Goal: Task Accomplishment & Management: Manage account settings

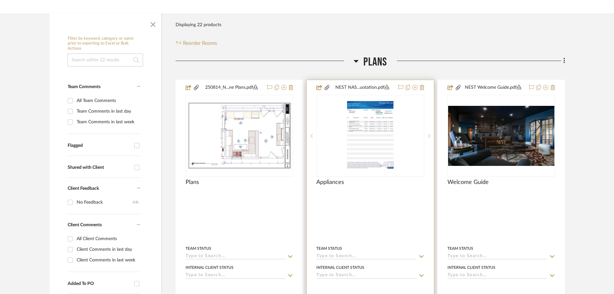
scroll to position [97, 0]
click at [361, 132] on img "0" at bounding box center [370, 135] width 62 height 81
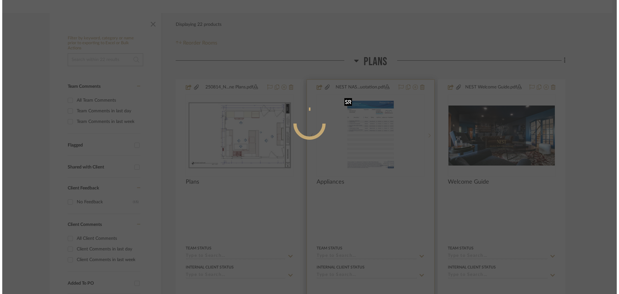
scroll to position [0, 0]
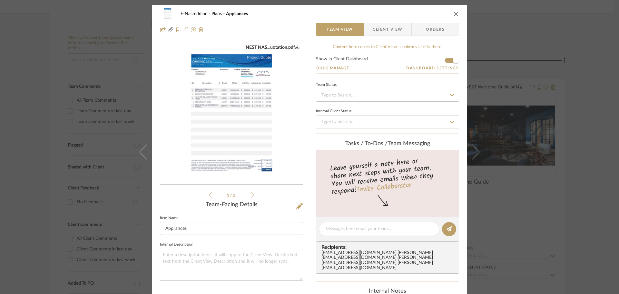
click at [243, 104] on img "0" at bounding box center [231, 114] width 108 height 140
click at [116, 78] on div "E-Nasreddine Plans Appliances Team View Client View Orders NEST NASREDDINE.pdf …" at bounding box center [309, 147] width 619 height 294
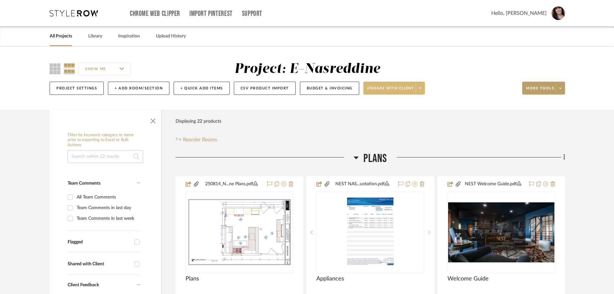
click at [423, 83] on span at bounding box center [420, 88] width 9 height 10
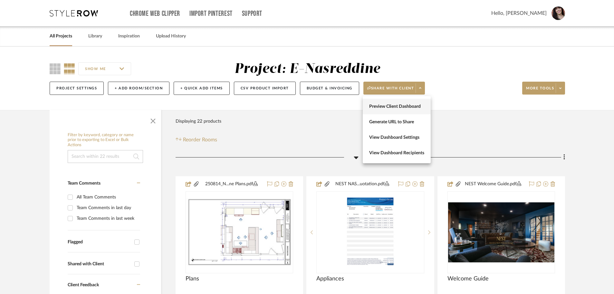
click at [414, 112] on button "Preview Client Dashboard" at bounding box center [397, 106] width 68 height 15
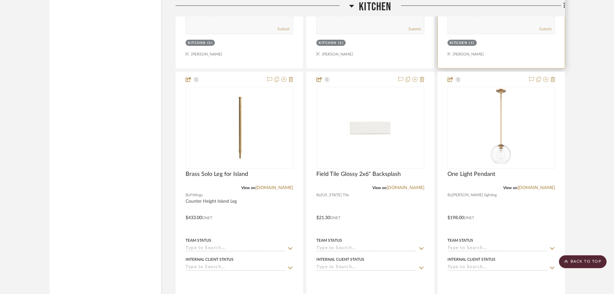
scroll to position [999, 0]
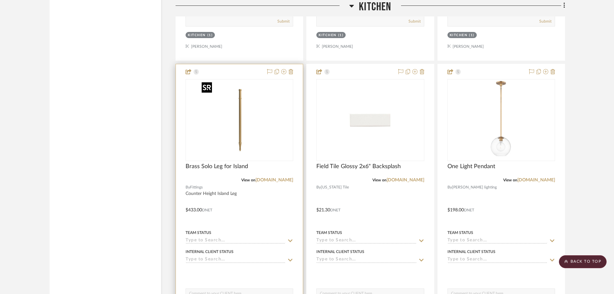
click at [208, 153] on img "0" at bounding box center [239, 120] width 81 height 81
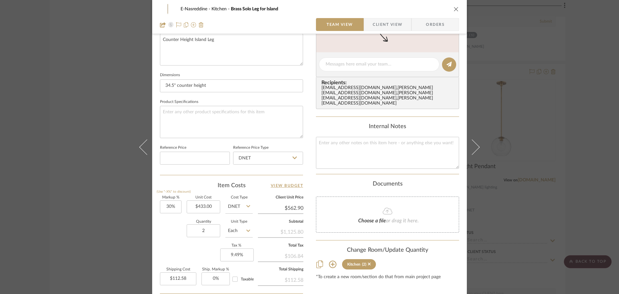
scroll to position [290, 0]
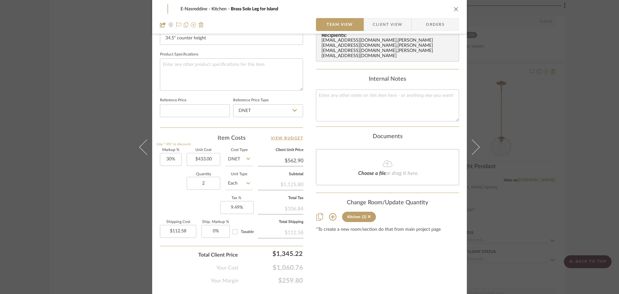
click at [108, 196] on div "E-Nasreddine Kitchen Brass Solo Leg for Island Team View Client View Orders Tea…" at bounding box center [309, 147] width 619 height 294
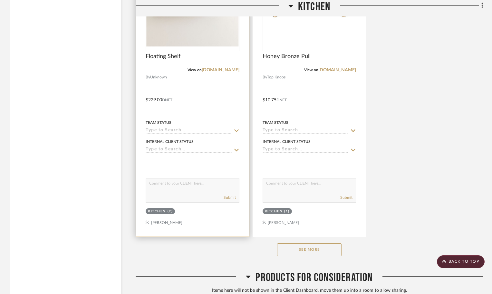
scroll to position [1515, 0]
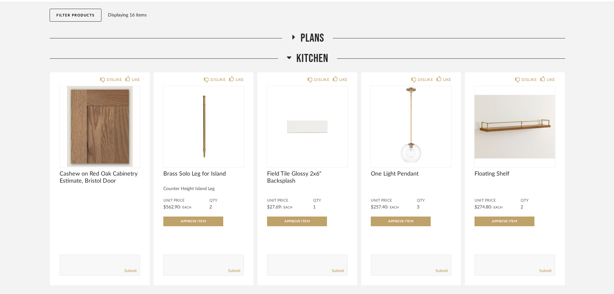
scroll to position [135, 0]
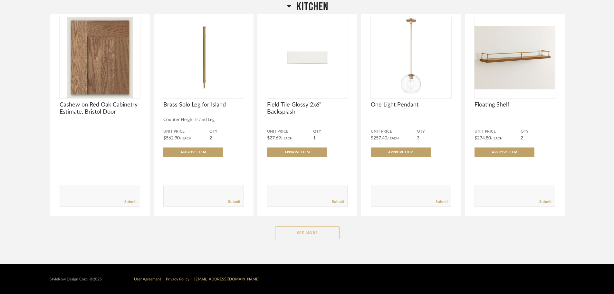
click at [329, 231] on button "See More" at bounding box center [307, 232] width 64 height 13
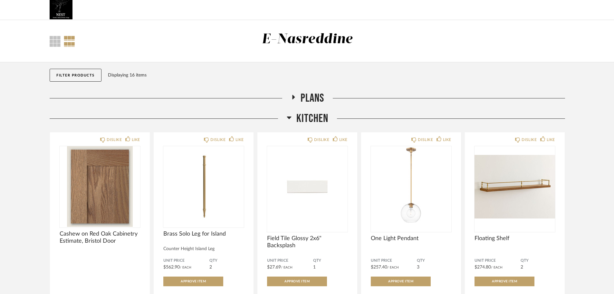
scroll to position [0, 0]
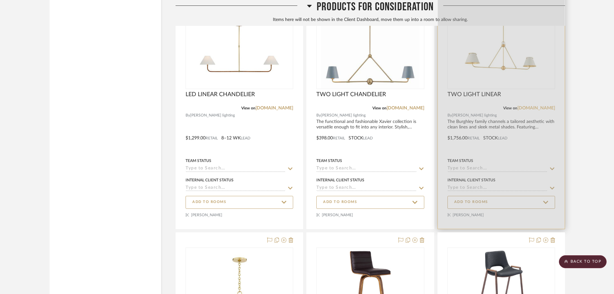
scroll to position [1709, 0]
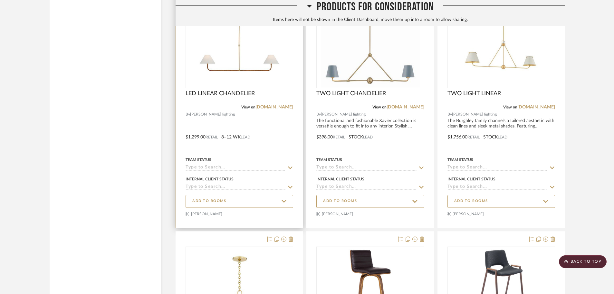
click at [251, 72] on img "0" at bounding box center [239, 47] width 81 height 81
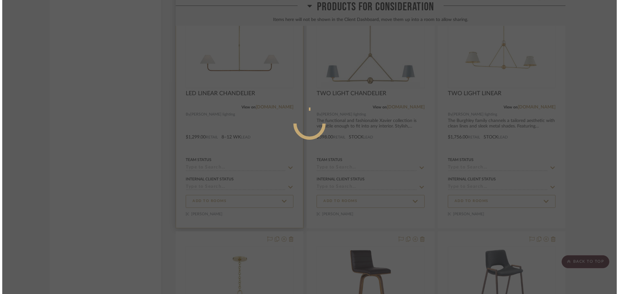
scroll to position [0, 0]
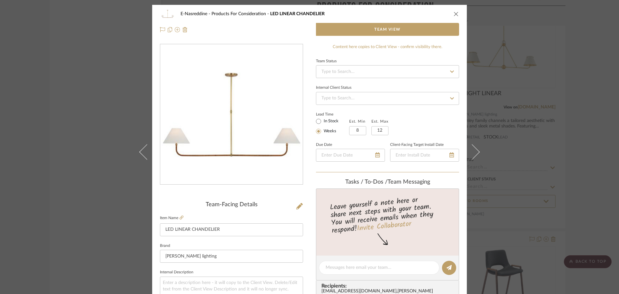
click at [455, 14] on icon "close" at bounding box center [456, 13] width 5 height 5
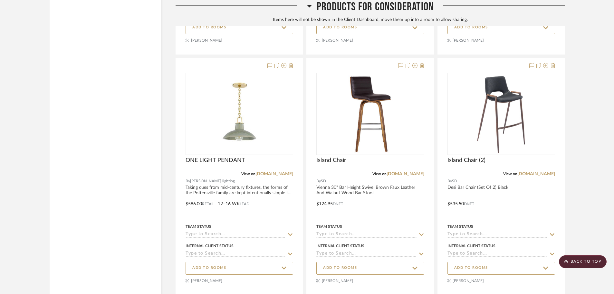
scroll to position [1870, 0]
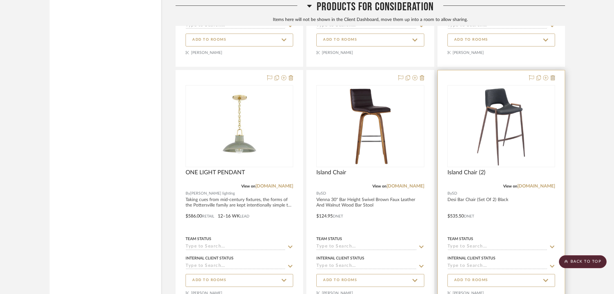
click at [496, 78] on icon at bounding box center [553, 77] width 5 height 5
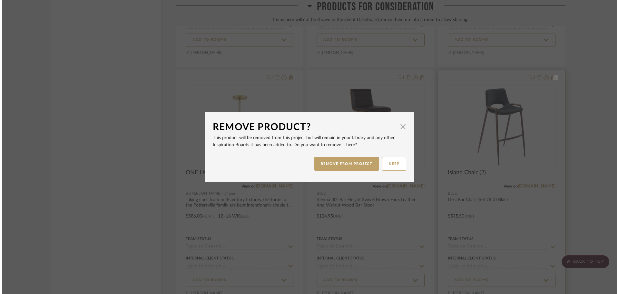
scroll to position [0, 0]
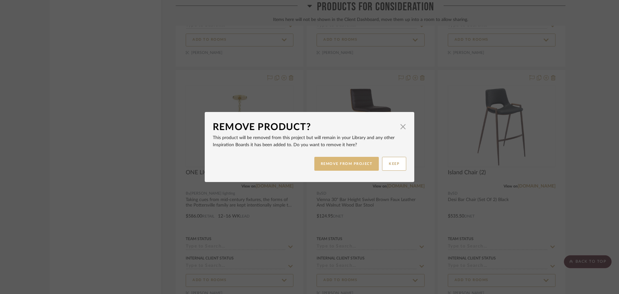
click at [362, 164] on button "REMOVE FROM PROJECT" at bounding box center [346, 164] width 65 height 14
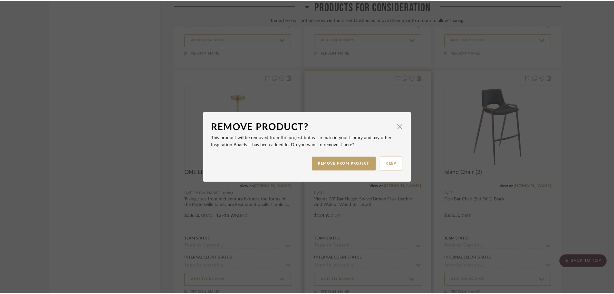
scroll to position [1870, 0]
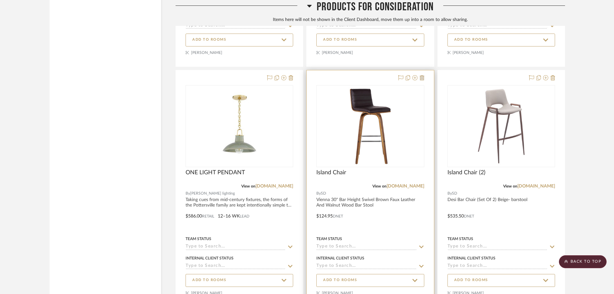
click at [424, 78] on icon at bounding box center [422, 77] width 5 height 5
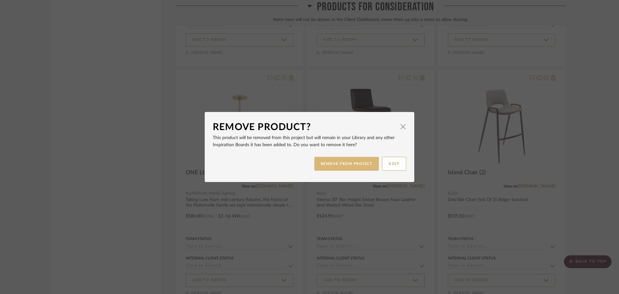
click at [348, 166] on button "REMOVE FROM PROJECT" at bounding box center [346, 164] width 65 height 14
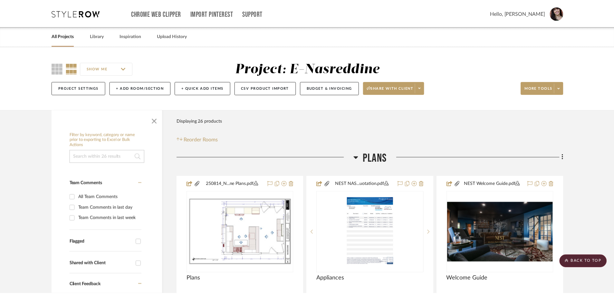
scroll to position [1870, 0]
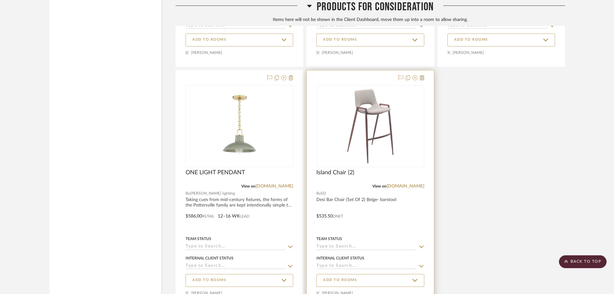
click at [422, 79] on icon at bounding box center [422, 77] width 5 height 5
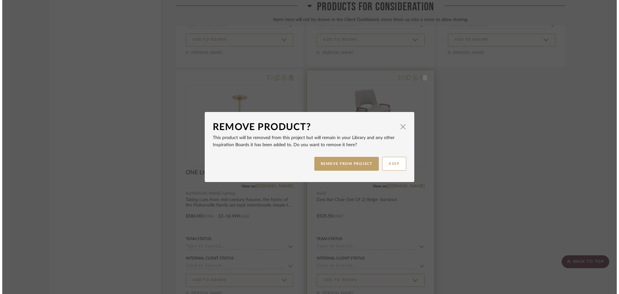
scroll to position [0, 0]
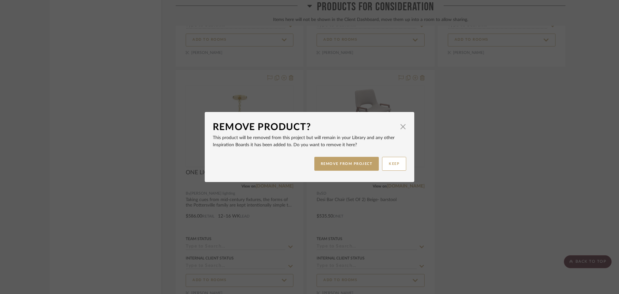
click at [496, 145] on div "Remove Product? × This product will be removed from this project but will remai…" at bounding box center [309, 147] width 619 height 294
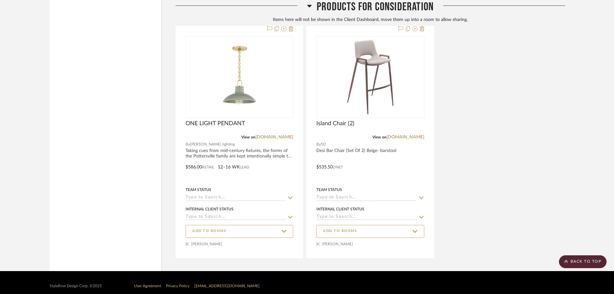
scroll to position [1926, 0]
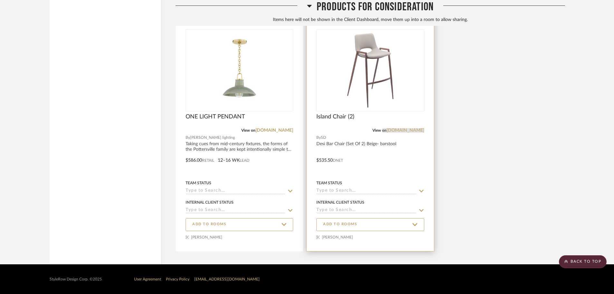
click at [406, 132] on link "app.onsidedoor.com" at bounding box center [406, 130] width 38 height 5
click at [417, 131] on link "app.onsidedoor.com" at bounding box center [406, 130] width 38 height 5
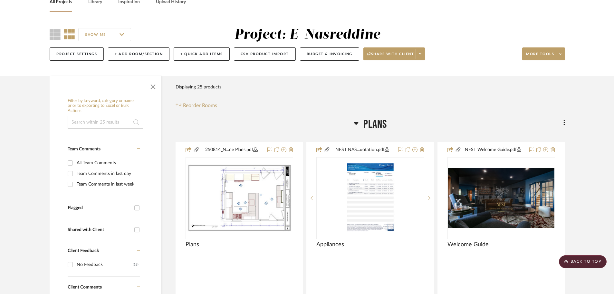
scroll to position [0, 0]
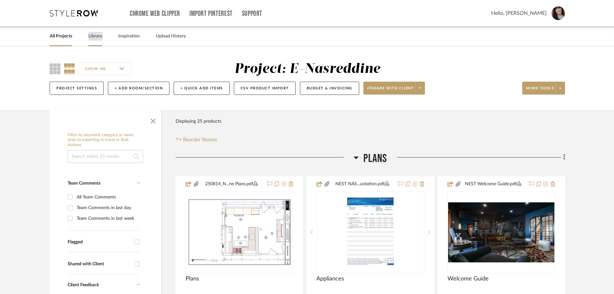
click at [92, 39] on link "Library" at bounding box center [95, 36] width 14 height 9
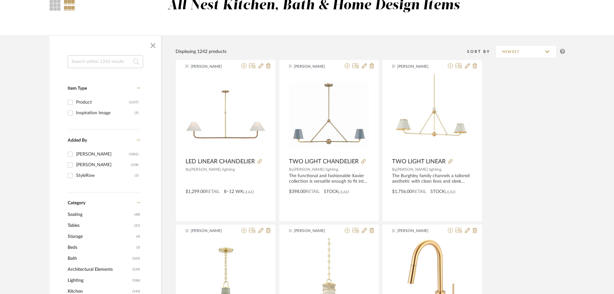
scroll to position [129, 0]
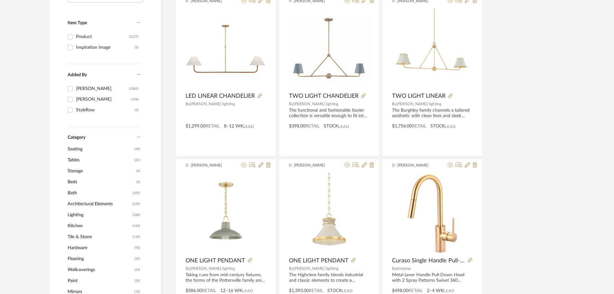
click at [74, 146] on span "Seating" at bounding box center [100, 148] width 65 height 11
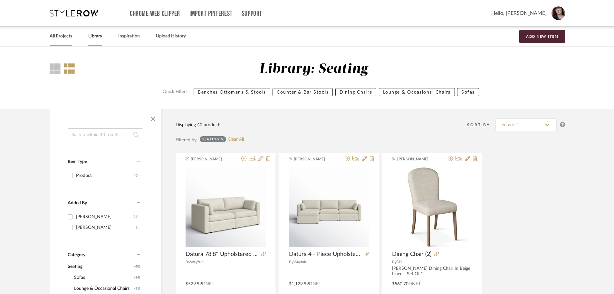
click at [62, 36] on link "All Projects" at bounding box center [61, 36] width 23 height 9
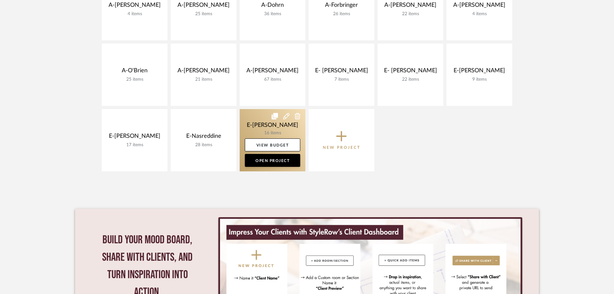
scroll to position [258, 0]
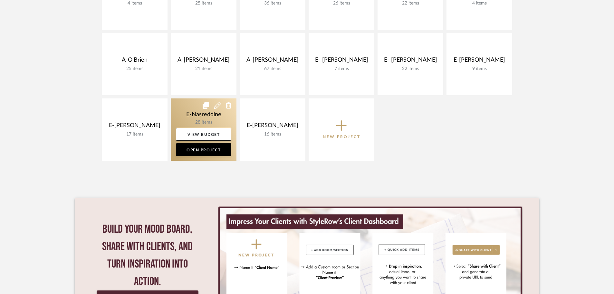
click at [191, 116] on link at bounding box center [204, 129] width 66 height 62
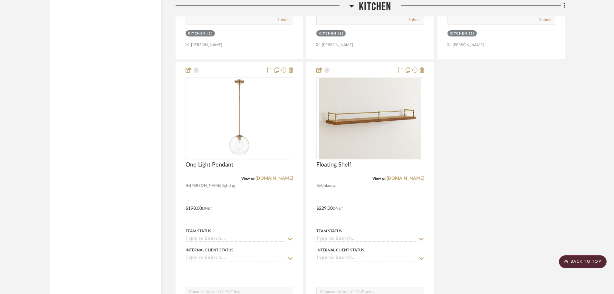
scroll to position [1257, 0]
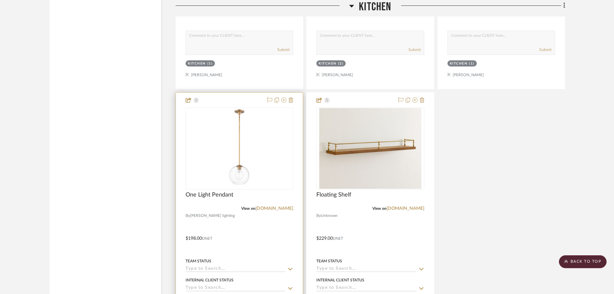
click at [294, 101] on div at bounding box center [239, 234] width 127 height 282
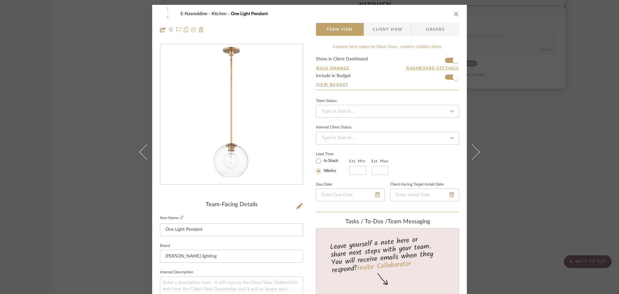
drag, startPoint x: 522, startPoint y: 68, endPoint x: 484, endPoint y: 36, distance: 49.9
click at [496, 67] on div "E-Nasreddine Kitchen One Light Pendant Team View Client View Orders Team-Facing…" at bounding box center [309, 147] width 619 height 294
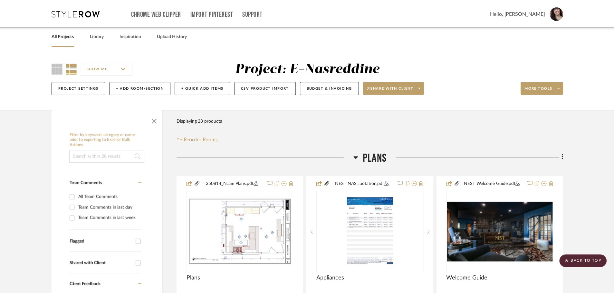
scroll to position [1257, 0]
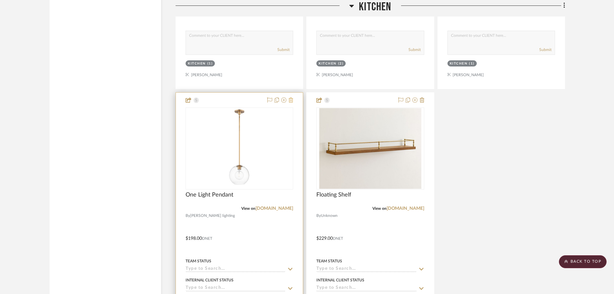
click at [292, 100] on icon at bounding box center [291, 99] width 5 height 5
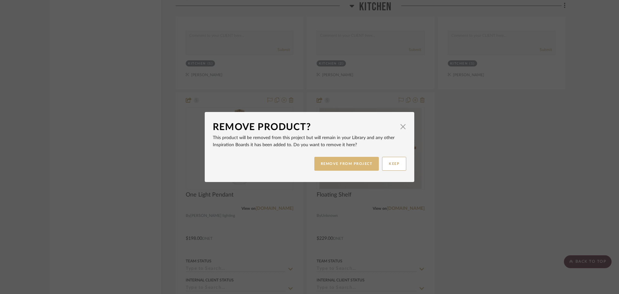
click at [350, 163] on button "REMOVE FROM PROJECT" at bounding box center [346, 164] width 65 height 14
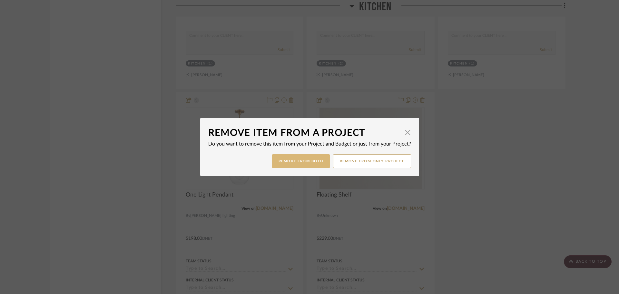
click at [302, 161] on button "Remove from Both" at bounding box center [301, 161] width 58 height 14
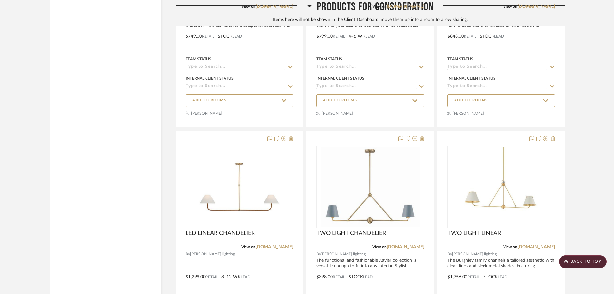
scroll to position [1805, 0]
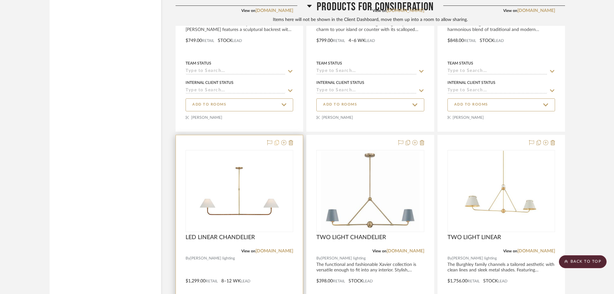
click at [278, 143] on icon at bounding box center [277, 142] width 5 height 5
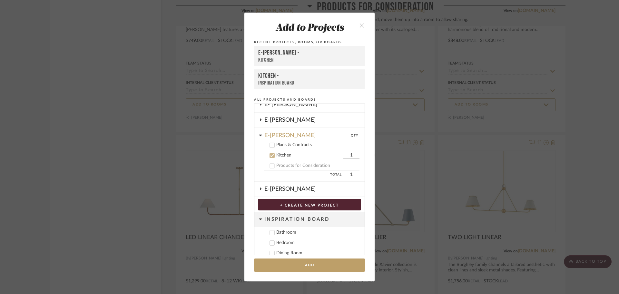
scroll to position [277, 0]
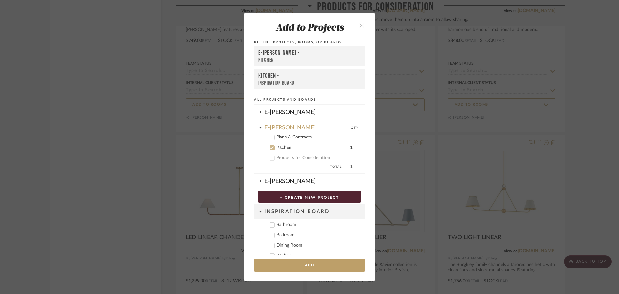
click at [270, 148] on icon at bounding box center [272, 147] width 4 height 3
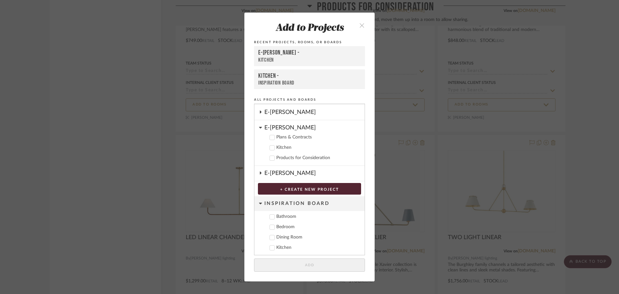
click at [259, 127] on icon at bounding box center [260, 127] width 3 height 5
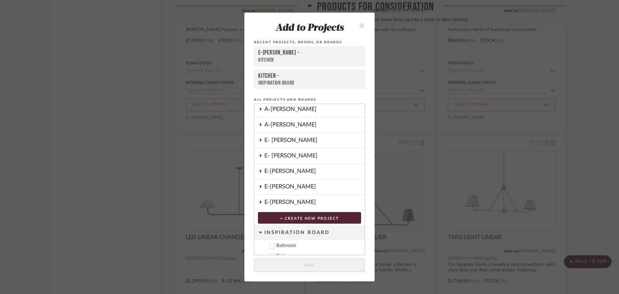
scroll to position [193, 0]
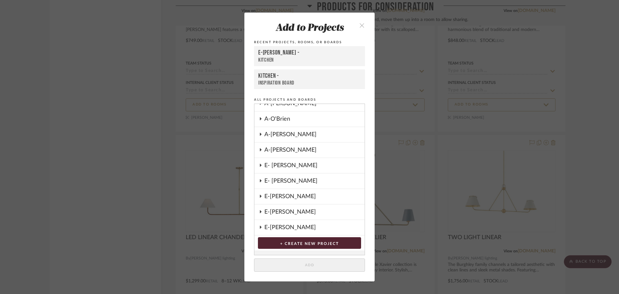
click at [364, 23] on button "close" at bounding box center [361, 24] width 19 height 13
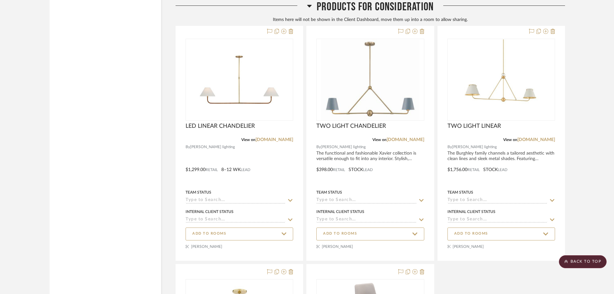
scroll to position [1934, 0]
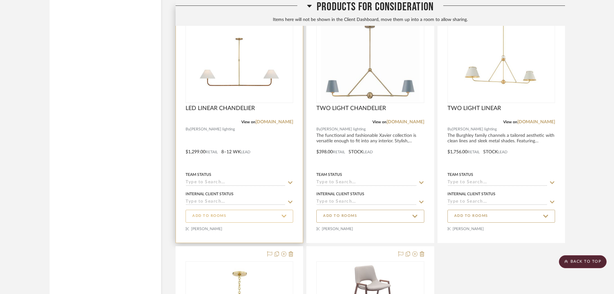
click at [260, 216] on span "ADD TO ROOMS" at bounding box center [239, 215] width 94 height 9
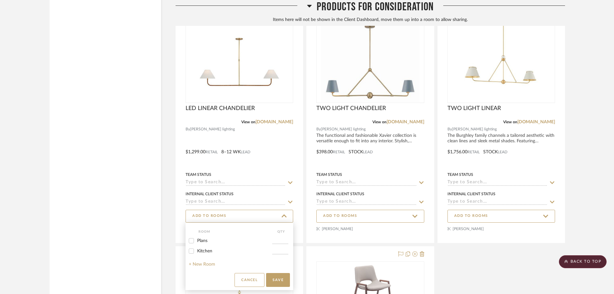
click at [202, 249] on span "Kitchen" at bounding box center [204, 251] width 15 height 5
click at [197, 249] on input "Kitchen" at bounding box center [191, 251] width 10 height 10
checkbox input "true"
type input "1"
click at [278, 281] on button "Save" at bounding box center [278, 280] width 24 height 14
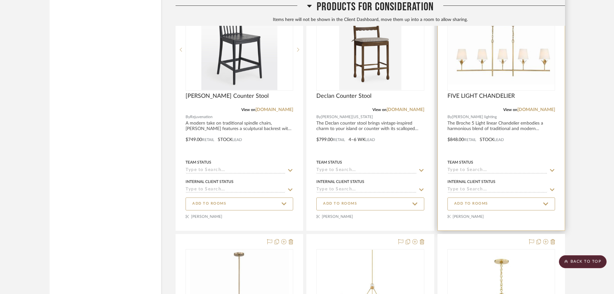
scroll to position [1708, 0]
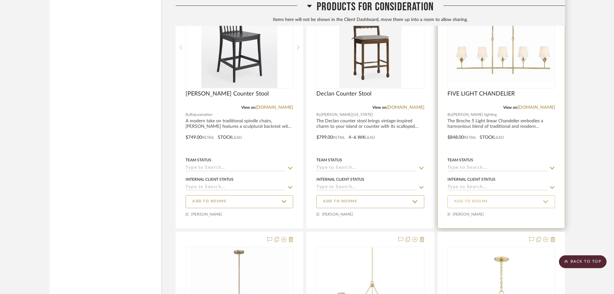
click at [496, 204] on span "ADD TO ROOMS" at bounding box center [502, 201] width 94 height 9
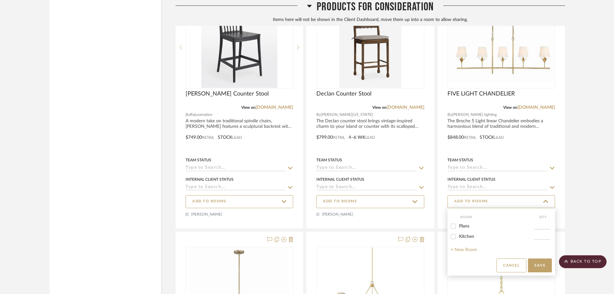
click at [466, 235] on span "Kitchen" at bounding box center [466, 236] width 15 height 5
click at [459, 235] on input "Kitchen" at bounding box center [453, 236] width 10 height 10
checkbox input "true"
type input "1"
click at [496, 263] on button "Save" at bounding box center [540, 265] width 24 height 14
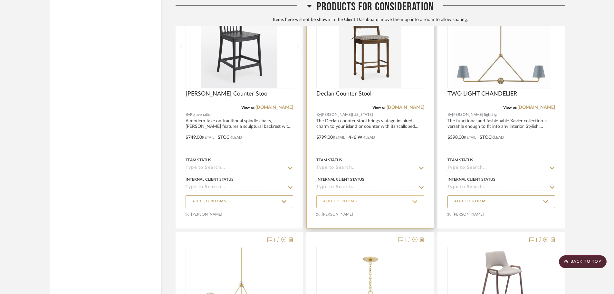
click at [355, 202] on span "ADD TO ROOMS" at bounding box center [340, 201] width 34 height 5
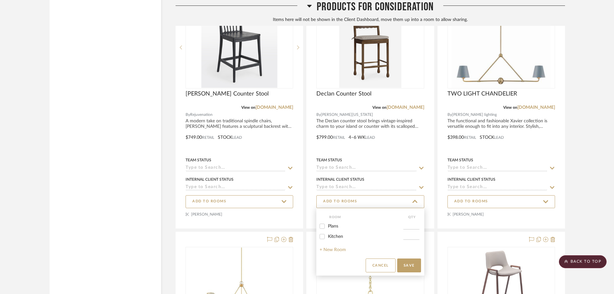
click at [338, 237] on span "Kitchen" at bounding box center [335, 236] width 15 height 5
click at [328, 237] on input "Kitchen" at bounding box center [322, 236] width 10 height 10
checkbox input "true"
type input "1"
click at [404, 264] on button "Save" at bounding box center [410, 265] width 24 height 14
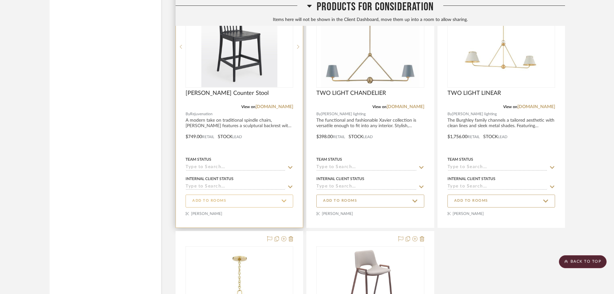
click at [237, 200] on span "ADD TO ROOMS" at bounding box center [239, 200] width 94 height 9
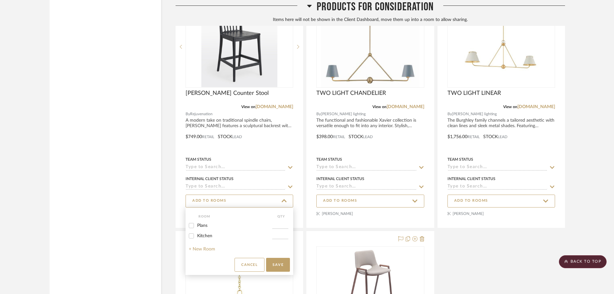
click at [206, 236] on span "Kitchen" at bounding box center [204, 235] width 15 height 5
click at [197, 236] on input "Kitchen" at bounding box center [191, 236] width 10 height 10
checkbox input "true"
type input "1"
click at [274, 262] on button "Save" at bounding box center [278, 265] width 24 height 14
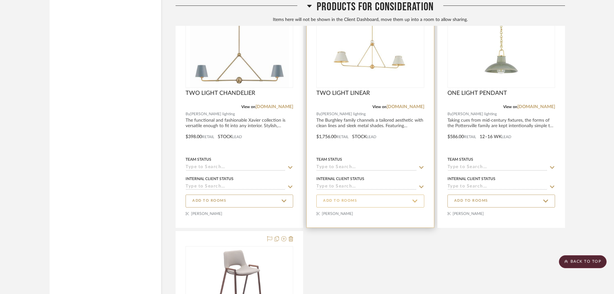
click at [404, 199] on span "ADD TO ROOMS" at bounding box center [370, 200] width 94 height 9
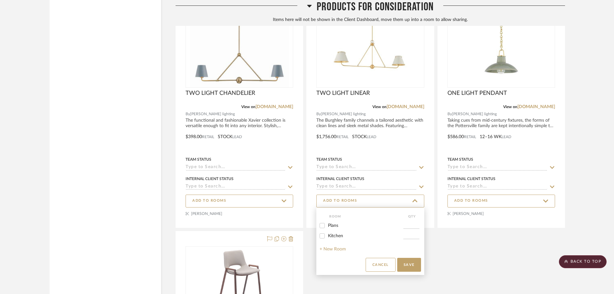
click at [343, 235] on span "Kitchen" at bounding box center [335, 235] width 15 height 5
click at [328, 235] on input "Kitchen" at bounding box center [322, 236] width 10 height 10
checkbox input "true"
type input "1"
click at [413, 265] on button "Save" at bounding box center [410, 265] width 24 height 14
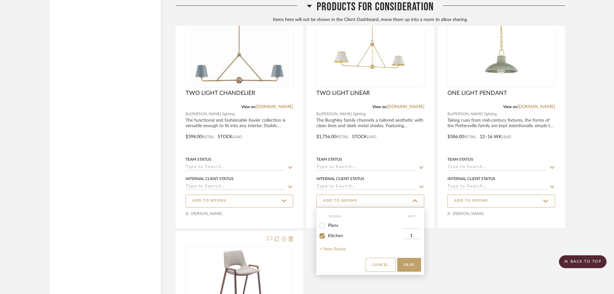
click at [496, 201] on div at bounding box center [307, 147] width 614 height 294
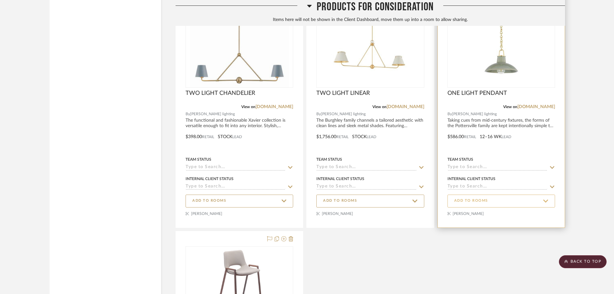
click at [496, 202] on span "ADD TO ROOMS" at bounding box center [502, 200] width 94 height 9
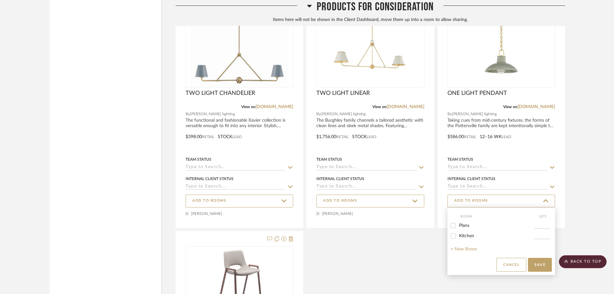
click at [462, 233] on label "Kitchen" at bounding box center [496, 235] width 75 height 5
click at [459, 233] on input "Kitchen" at bounding box center [453, 236] width 10 height 10
checkbox input "true"
type input "1"
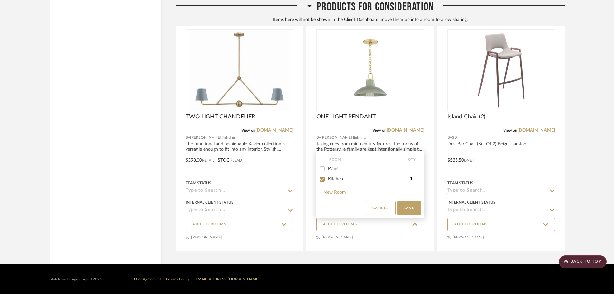
scroll to position [1685, 0]
click at [496, 266] on div at bounding box center [307, 147] width 614 height 294
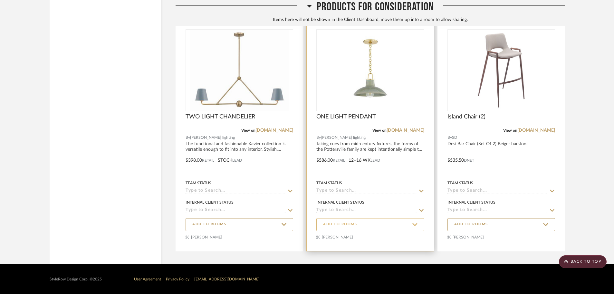
click at [389, 223] on span "ADD TO ROOMS" at bounding box center [370, 224] width 94 height 9
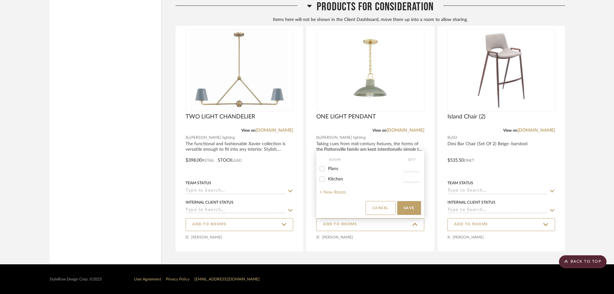
click at [340, 177] on span "Kitchen" at bounding box center [335, 179] width 15 height 5
click at [328, 177] on input "Kitchen" at bounding box center [322, 179] width 10 height 10
checkbox input "true"
type input "1"
click at [407, 206] on button "Save" at bounding box center [410, 208] width 24 height 14
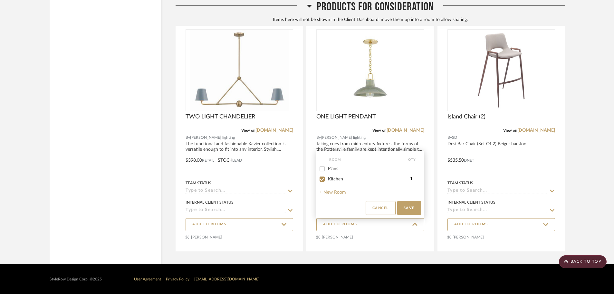
scroll to position [1684, 0]
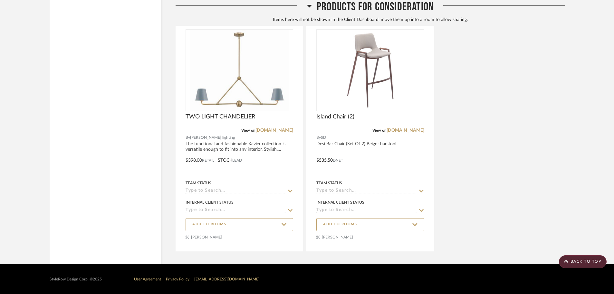
click at [219, 223] on span "ADD TO ROOMS" at bounding box center [209, 223] width 34 height 5
click at [204, 178] on span "Kitchen" at bounding box center [204, 179] width 15 height 5
click at [197, 178] on input "Kitchen" at bounding box center [191, 179] width 10 height 10
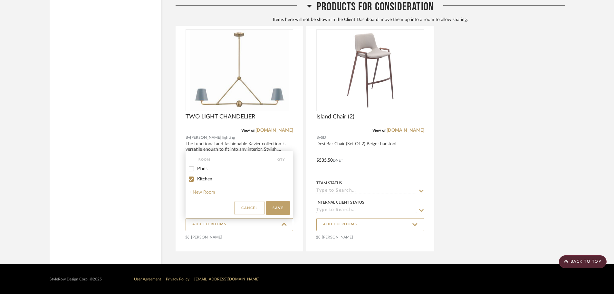
checkbox input "true"
type input "1"
click at [276, 205] on button "Save" at bounding box center [278, 208] width 24 height 14
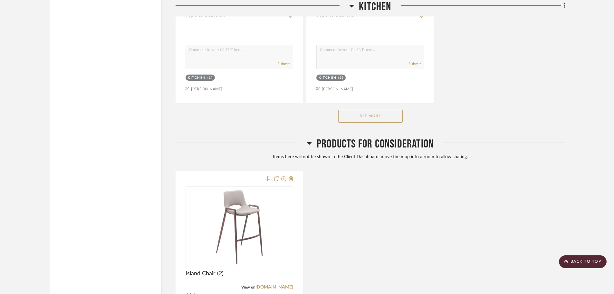
scroll to position [1523, 0]
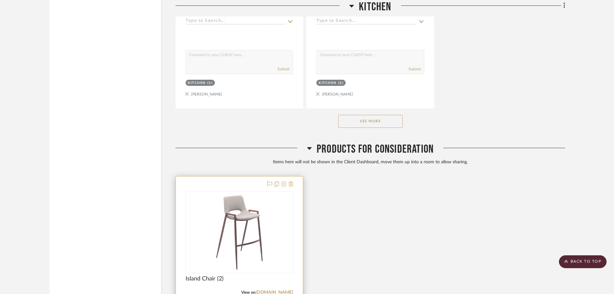
click at [291, 183] on icon at bounding box center [291, 183] width 5 height 5
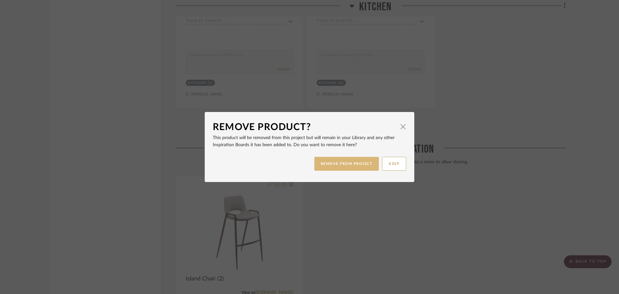
click at [365, 163] on button "REMOVE FROM PROJECT" at bounding box center [346, 164] width 65 height 14
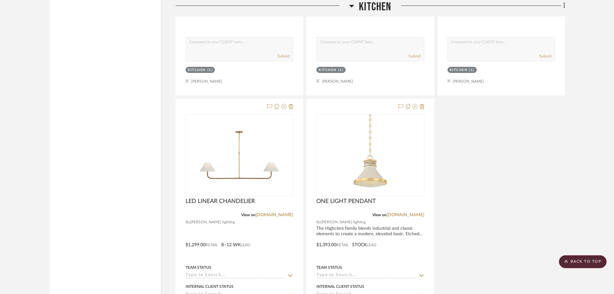
scroll to position [1245, 0]
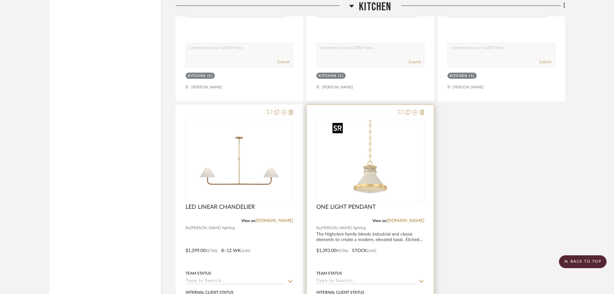
click at [0, 0] on img at bounding box center [0, 0] width 0 height 0
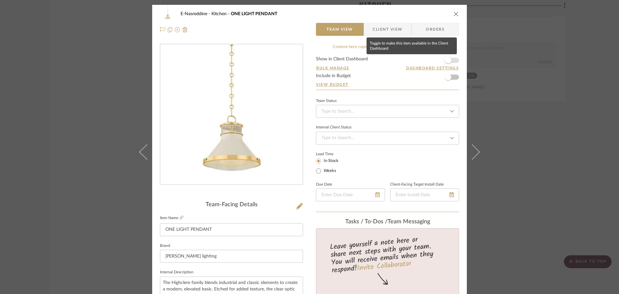
click at [450, 60] on span "button" at bounding box center [448, 60] width 14 height 14
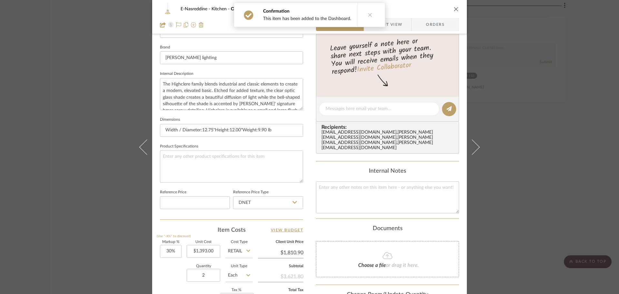
scroll to position [307, 0]
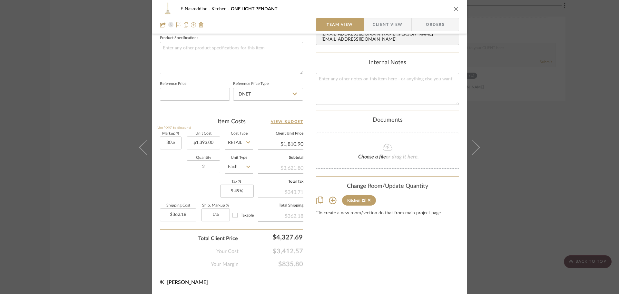
click at [454, 8] on icon "close" at bounding box center [456, 8] width 5 height 5
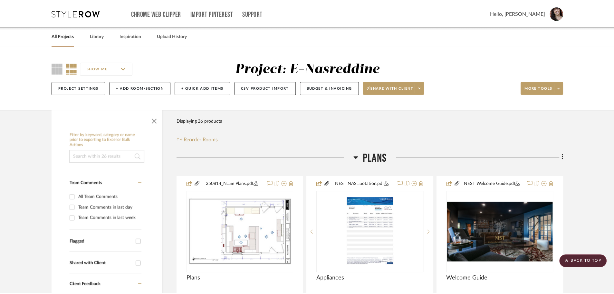
scroll to position [1245, 0]
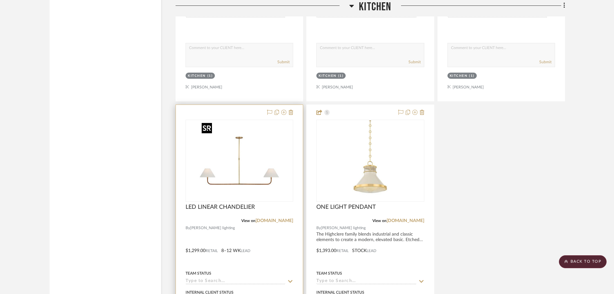
click at [0, 0] on img at bounding box center [0, 0] width 0 height 0
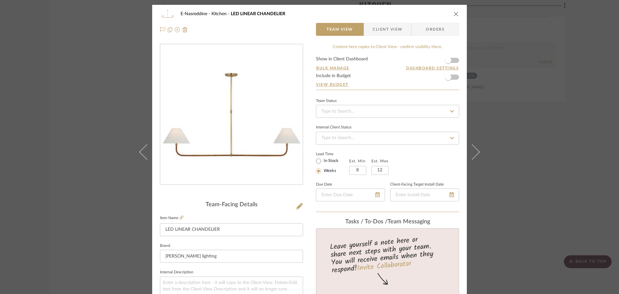
click at [453, 61] on form "Show in Client Dashboard Bulk Manage Dashboard Settings Include in Budget View …" at bounding box center [387, 73] width 143 height 33
click at [450, 61] on span "button" at bounding box center [448, 60] width 14 height 14
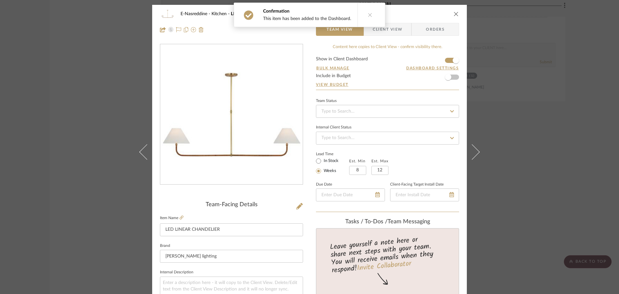
click at [454, 14] on icon "close" at bounding box center [456, 13] width 5 height 5
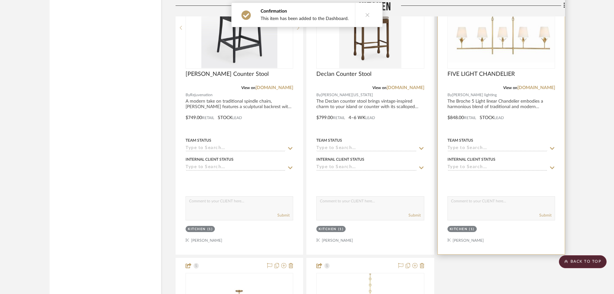
scroll to position [1084, 0]
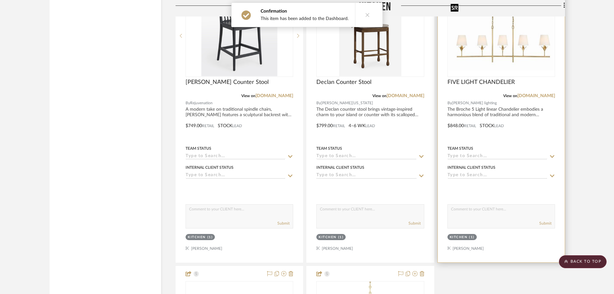
click at [0, 0] on img at bounding box center [0, 0] width 0 height 0
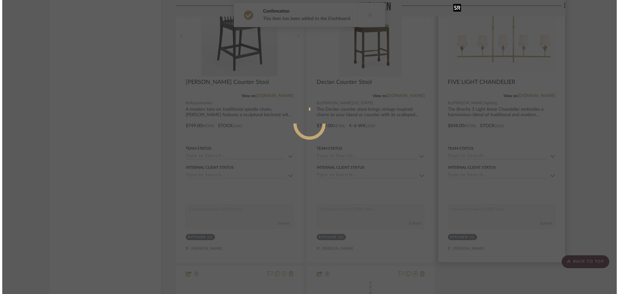
scroll to position [0, 0]
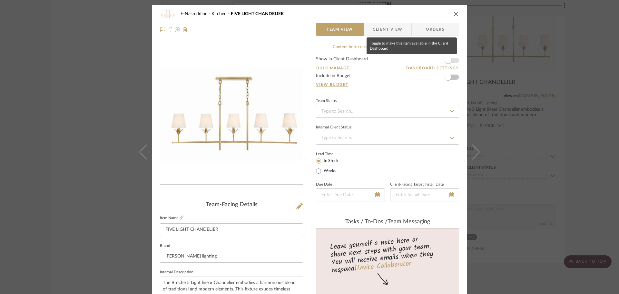
click at [452, 60] on span "button" at bounding box center [448, 60] width 14 height 14
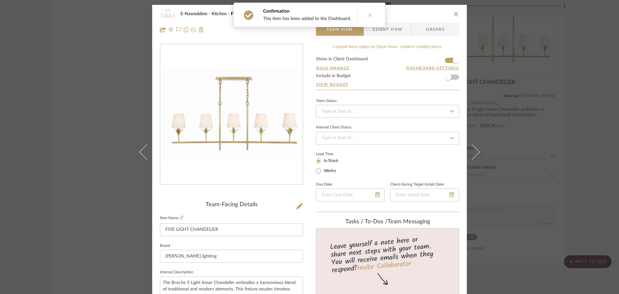
click at [454, 13] on icon "close" at bounding box center [456, 13] width 5 height 5
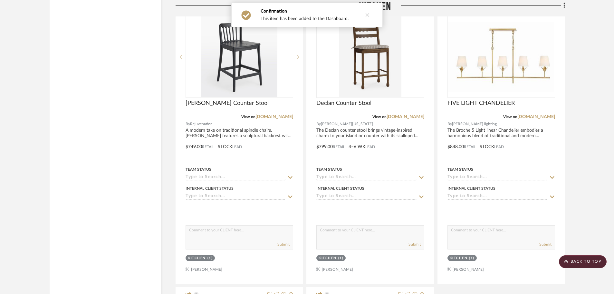
scroll to position [955, 0]
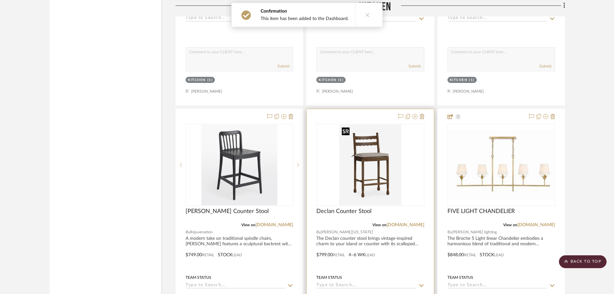
click at [389, 149] on img "0" at bounding box center [370, 164] width 62 height 81
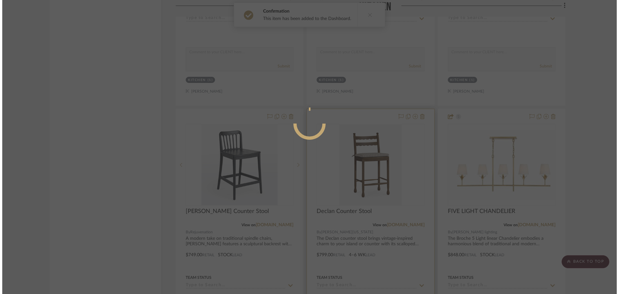
scroll to position [0, 0]
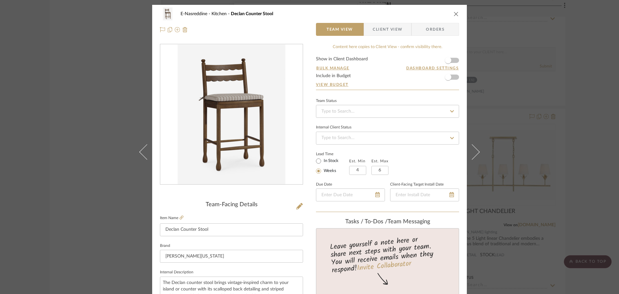
click at [454, 59] on form "Show in Client Dashboard Bulk Manage Dashboard Settings Include in Budget View …" at bounding box center [387, 73] width 143 height 33
click at [449, 60] on span "button" at bounding box center [448, 60] width 6 height 6
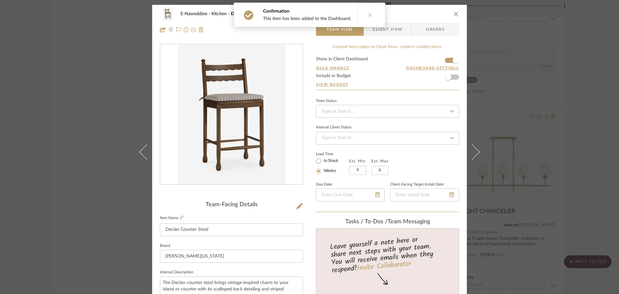
click at [454, 14] on icon "close" at bounding box center [456, 13] width 5 height 5
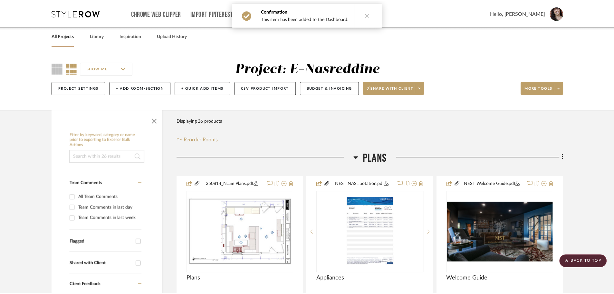
scroll to position [955, 0]
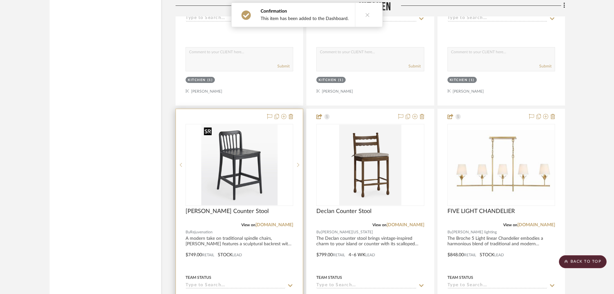
click at [0, 0] on img at bounding box center [0, 0] width 0 height 0
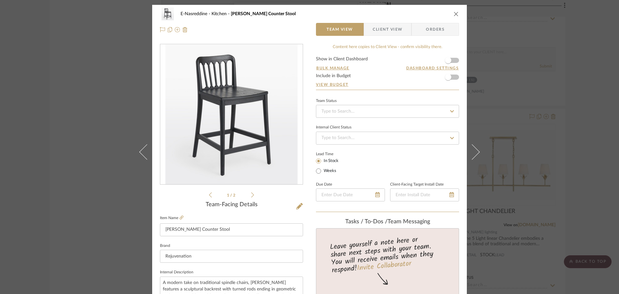
click at [454, 61] on form "Show in Client Dashboard Bulk Manage Dashboard Settings Include in Budget View …" at bounding box center [387, 73] width 143 height 33
click at [452, 61] on span "button" at bounding box center [448, 60] width 14 height 14
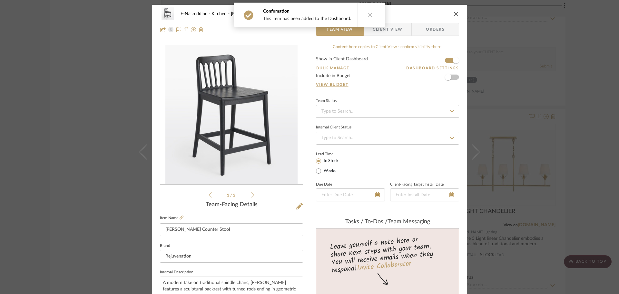
click at [454, 13] on icon "close" at bounding box center [456, 13] width 5 height 5
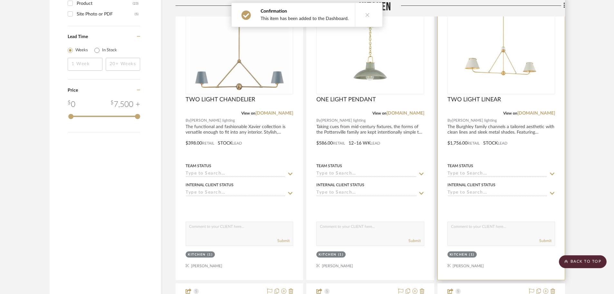
scroll to position [761, 0]
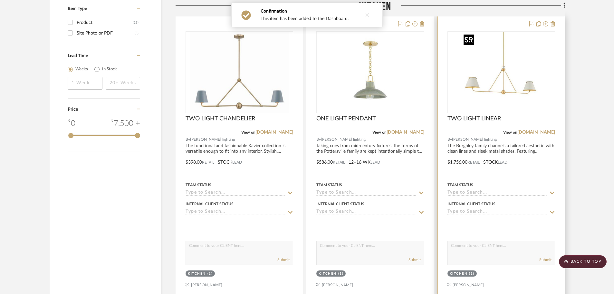
click at [0, 0] on img at bounding box center [0, 0] width 0 height 0
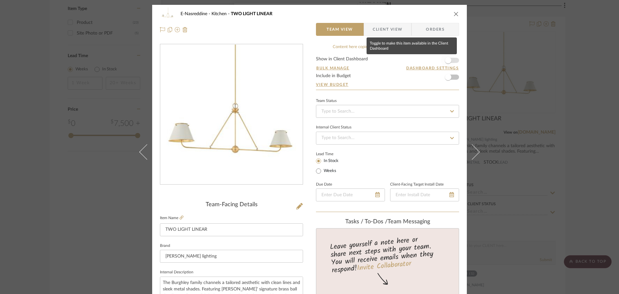
click at [452, 60] on span "button" at bounding box center [448, 60] width 14 height 14
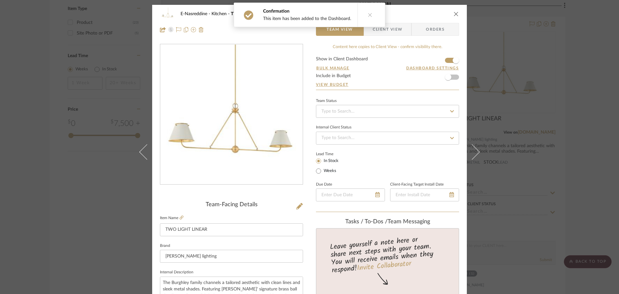
click at [455, 14] on icon "close" at bounding box center [456, 13] width 5 height 5
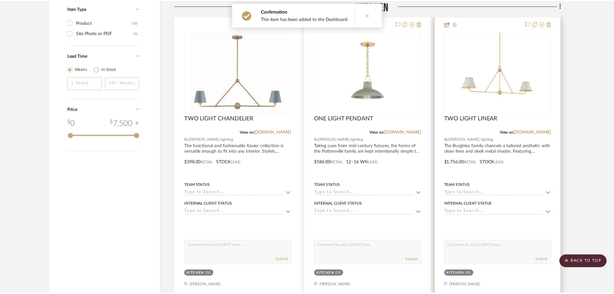
scroll to position [761, 0]
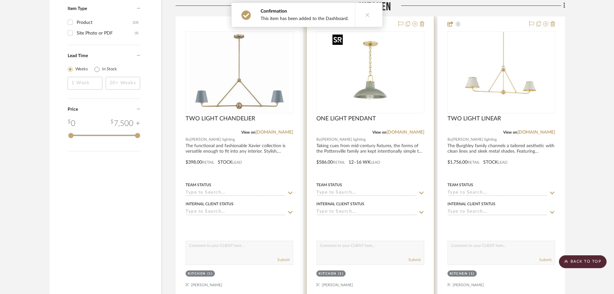
click at [391, 93] on img "0" at bounding box center [370, 72] width 81 height 81
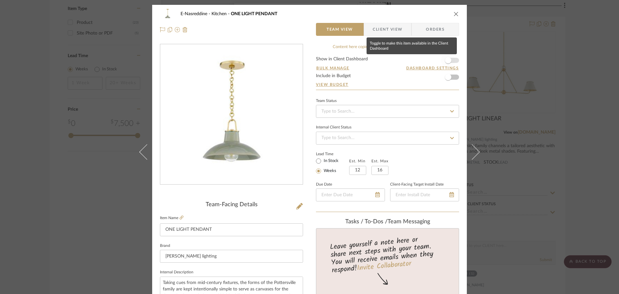
click at [452, 60] on span "button" at bounding box center [448, 60] width 14 height 14
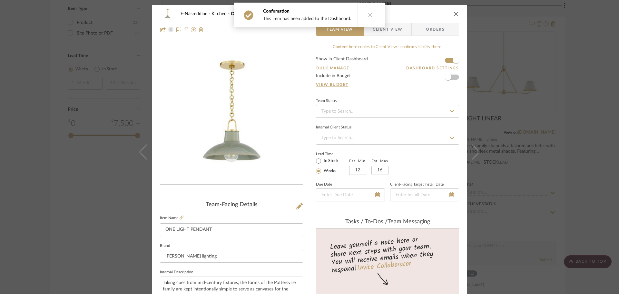
click at [454, 14] on icon "close" at bounding box center [456, 13] width 5 height 5
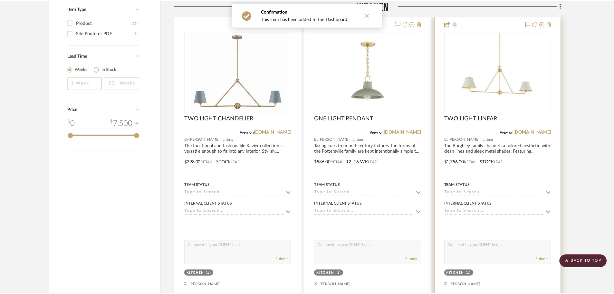
scroll to position [761, 0]
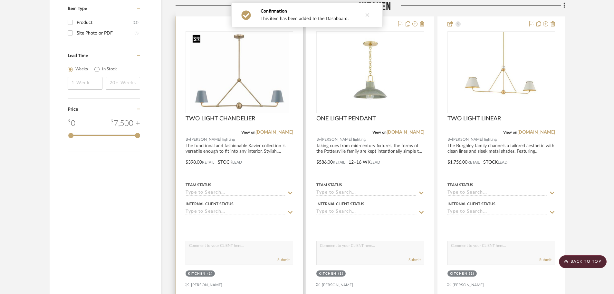
click at [0, 0] on img at bounding box center [0, 0] width 0 height 0
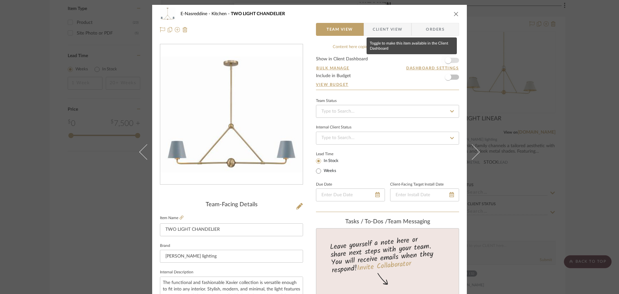
click at [453, 59] on span "button" at bounding box center [448, 60] width 14 height 14
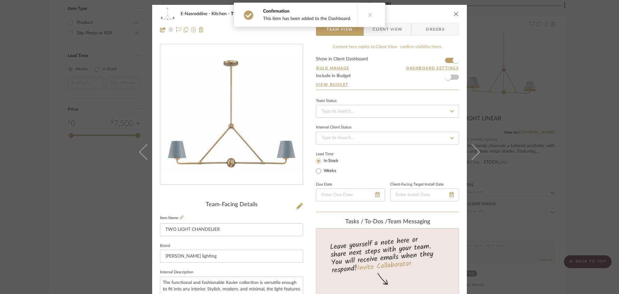
click at [454, 13] on icon "close" at bounding box center [456, 13] width 5 height 5
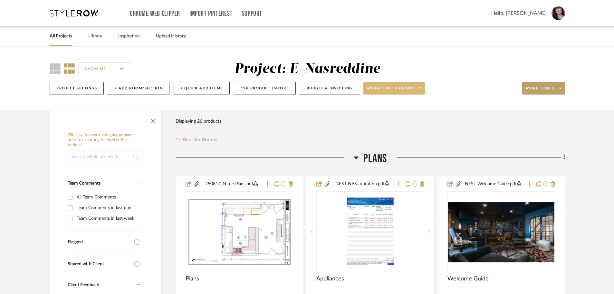
click at [423, 88] on span at bounding box center [420, 88] width 9 height 10
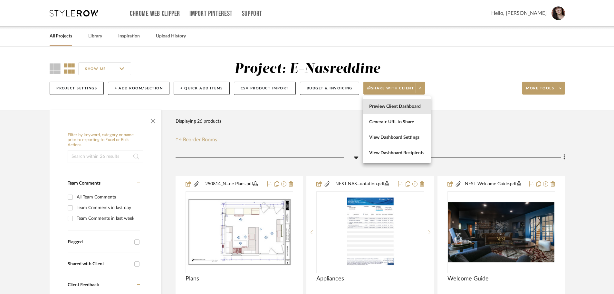
click at [408, 106] on span "Preview Client Dashboard" at bounding box center [396, 106] width 55 height 5
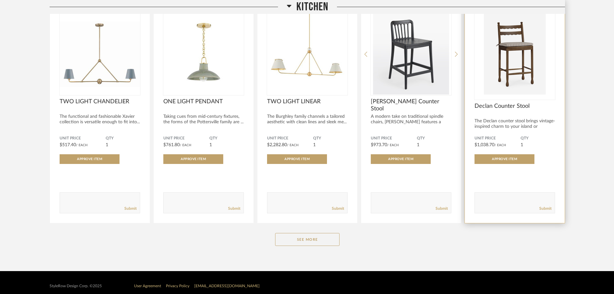
scroll to position [145, 0]
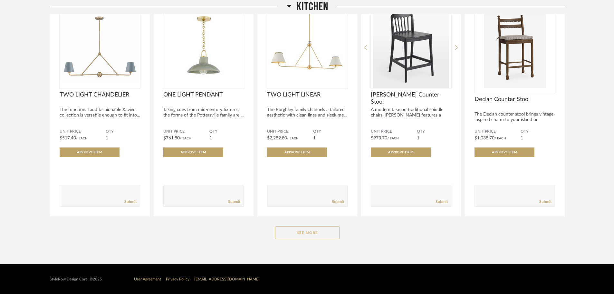
click at [306, 229] on button "See More" at bounding box center [307, 232] width 64 height 13
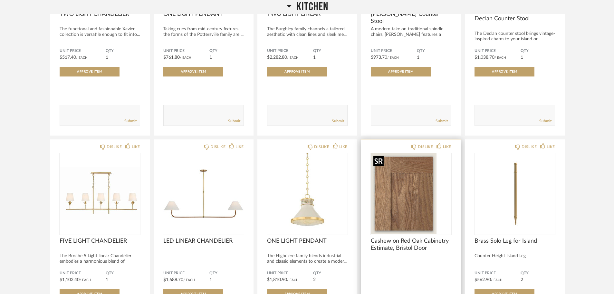
scroll to position [242, 0]
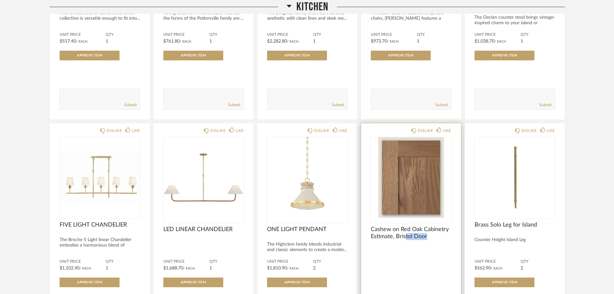
drag, startPoint x: 406, startPoint y: 255, endPoint x: 425, endPoint y: 257, distance: 19.1
click at [433, 253] on div "Cashew on Red Oak Cabinetry Estimate, Bristol Door" at bounding box center [411, 245] width 81 height 38
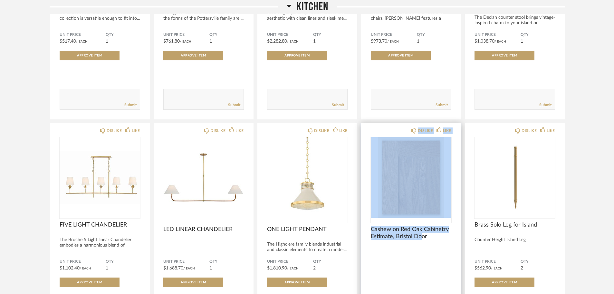
drag, startPoint x: 378, startPoint y: 130, endPoint x: 434, endPoint y: 280, distance: 159.5
click at [420, 242] on div "DISLIKE LIKE Cashew on Red Oak Cabinetry Estimate, Bristol Door Comments: Submit" at bounding box center [411, 234] width 100 height 223
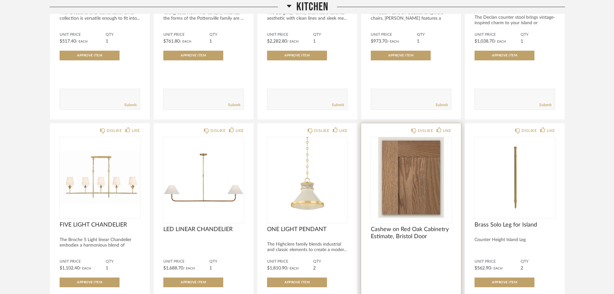
drag, startPoint x: 434, startPoint y: 278, endPoint x: 435, endPoint y: 267, distance: 11.0
click at [434, 278] on div at bounding box center [411, 278] width 81 height 17
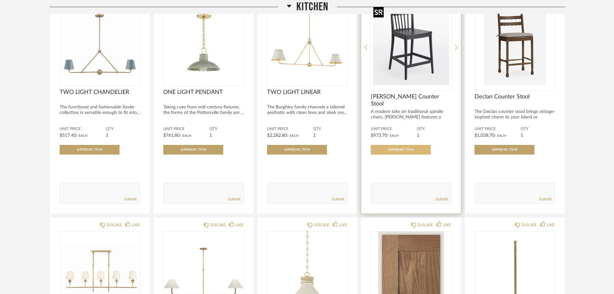
scroll to position [226, 0]
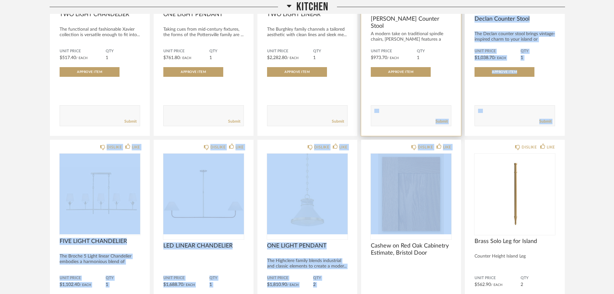
drag, startPoint x: 452, startPoint y: 188, endPoint x: 455, endPoint y: 103, distance: 85.5
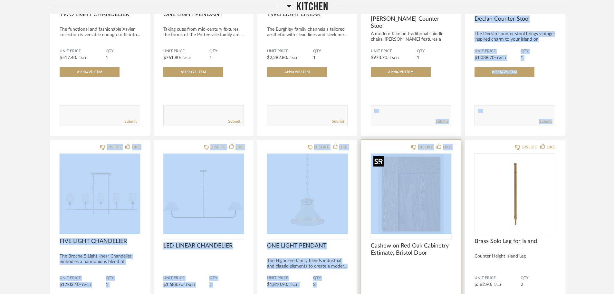
click at [449, 197] on img "0" at bounding box center [411, 193] width 81 height 81
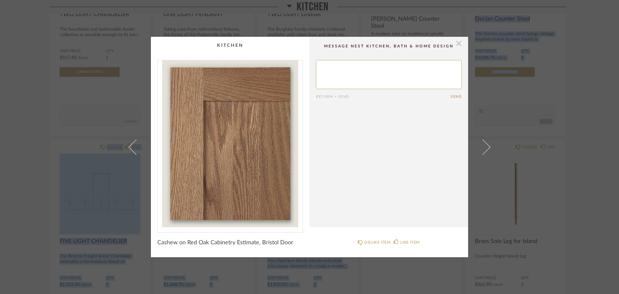
click at [454, 43] on span "button" at bounding box center [458, 43] width 13 height 13
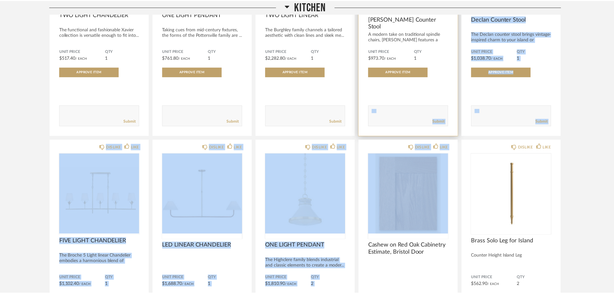
scroll to position [226, 0]
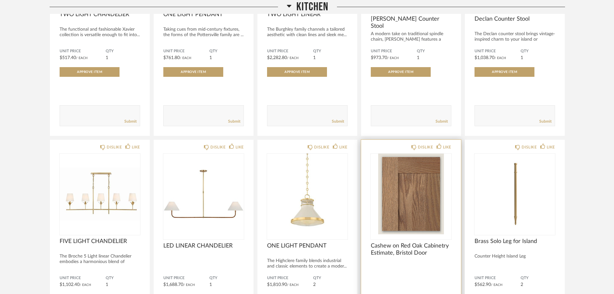
click at [447, 269] on div "Cashew on Red Oak Cabinetry Estimate, Bristol Door" at bounding box center [411, 261] width 81 height 38
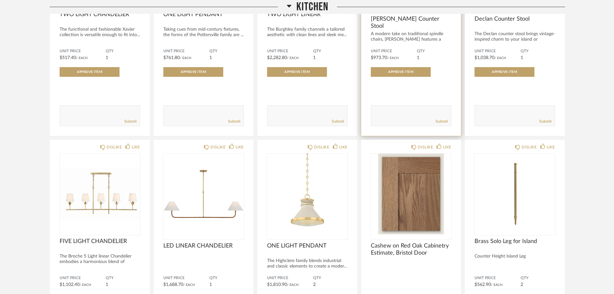
drag, startPoint x: 448, startPoint y: 57, endPoint x: 457, endPoint y: 81, distance: 25.7
click at [457, 81] on div "DISLIKE LIKE Kimbrell Counter Stool A modern take on traditional spindle chairs…" at bounding box center [411, 24] width 100 height 223
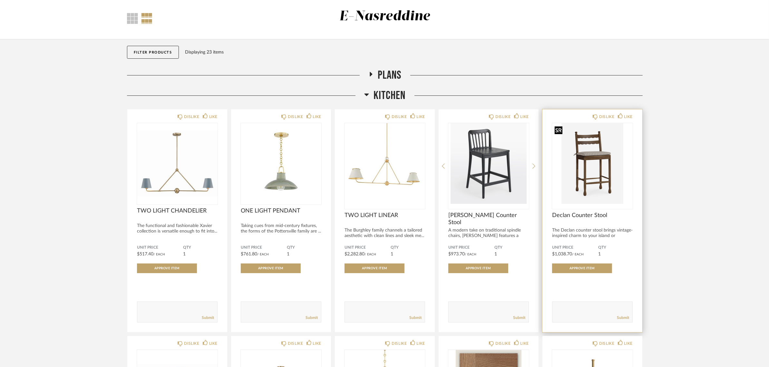
scroll to position [0, 0]
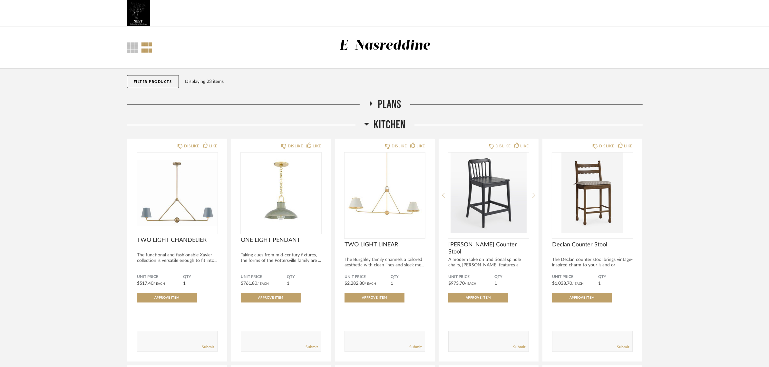
click at [366, 120] on icon at bounding box center [366, 124] width 5 height 8
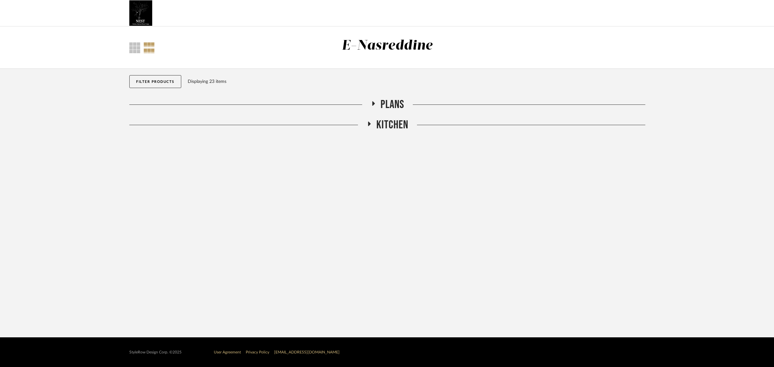
click at [367, 123] on icon at bounding box center [369, 124] width 8 height 5
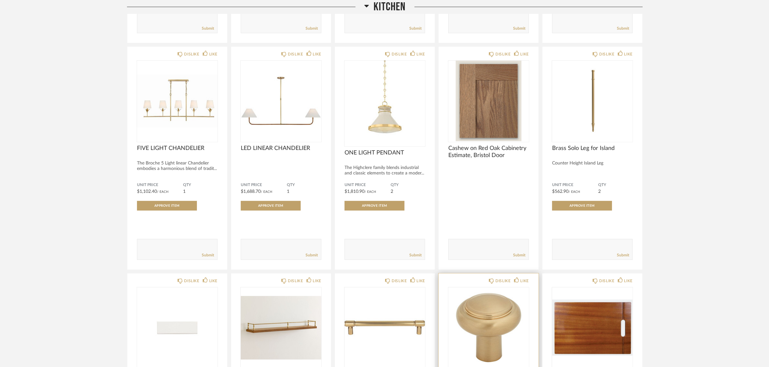
scroll to position [443, 0]
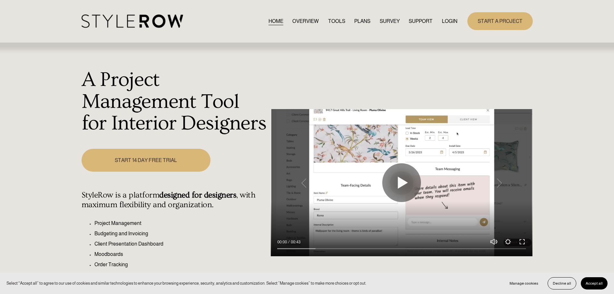
click at [447, 23] on link "LOGIN" at bounding box center [449, 21] width 15 height 9
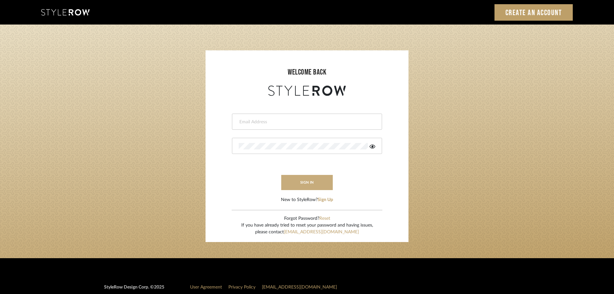
type input "[EMAIL_ADDRESS][DOMAIN_NAME]"
click at [301, 186] on button "sign in" at bounding box center [307, 182] width 52 height 15
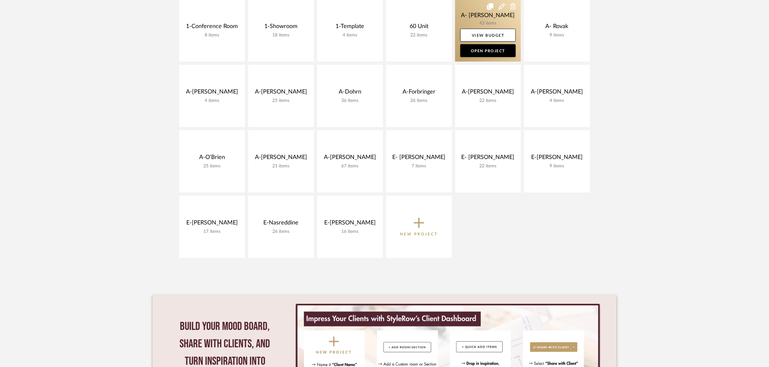
scroll to position [242, 0]
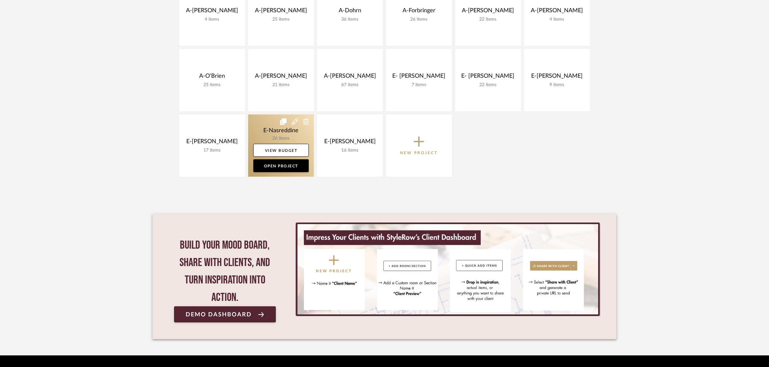
click at [289, 132] on link at bounding box center [281, 145] width 66 height 62
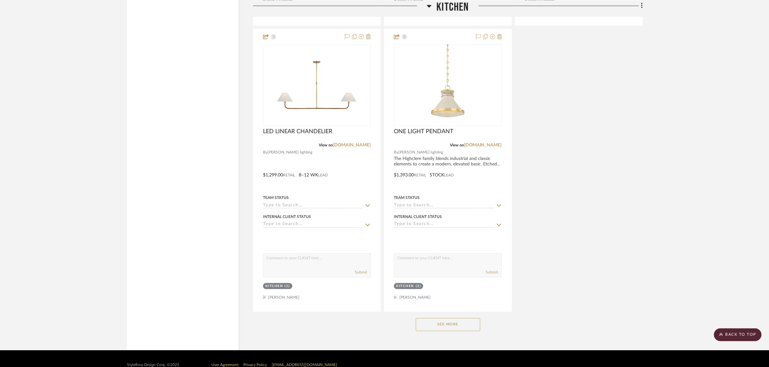
scroll to position [1333, 0]
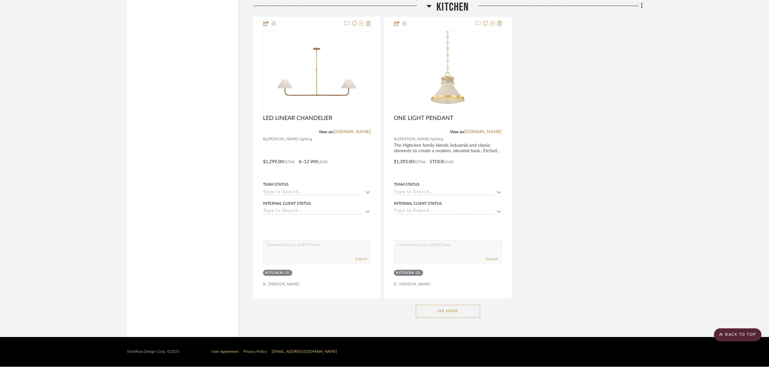
click at [441, 313] on button "See More" at bounding box center [448, 311] width 64 height 13
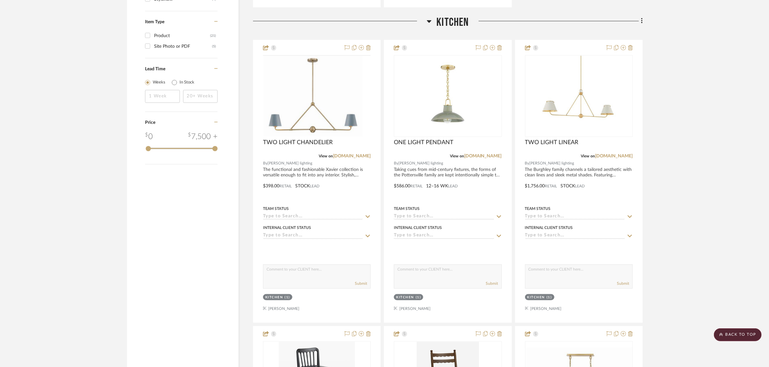
scroll to position [568, 0]
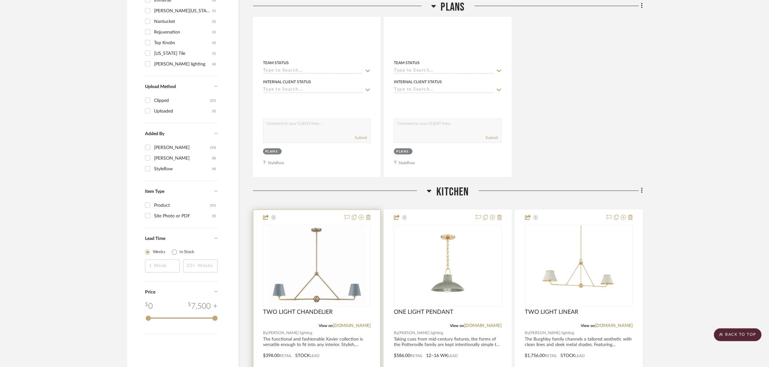
click at [306, 218] on div at bounding box center [316, 351] width 127 height 282
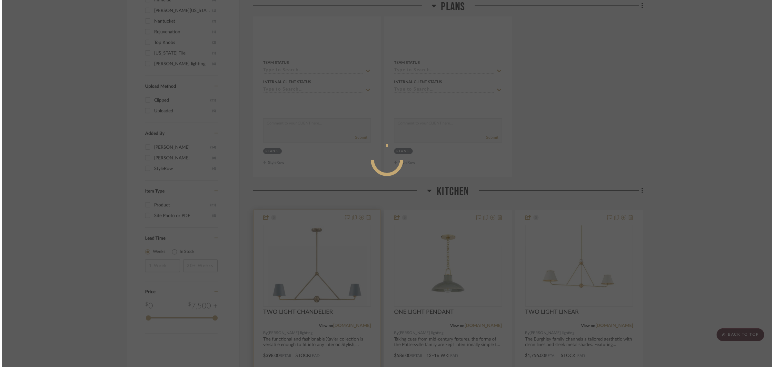
scroll to position [0, 0]
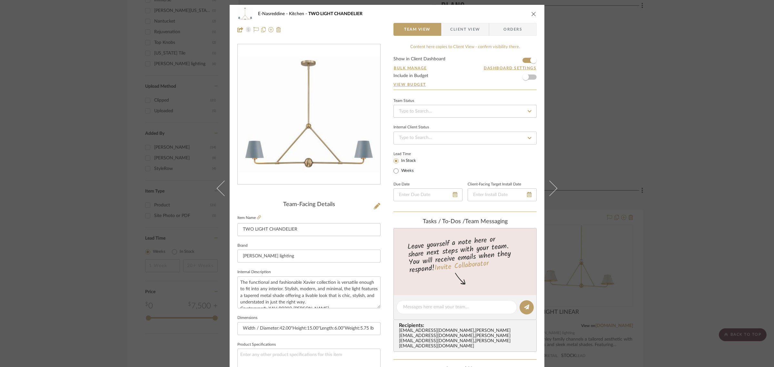
click at [531, 12] on icon "close" at bounding box center [533, 13] width 5 height 5
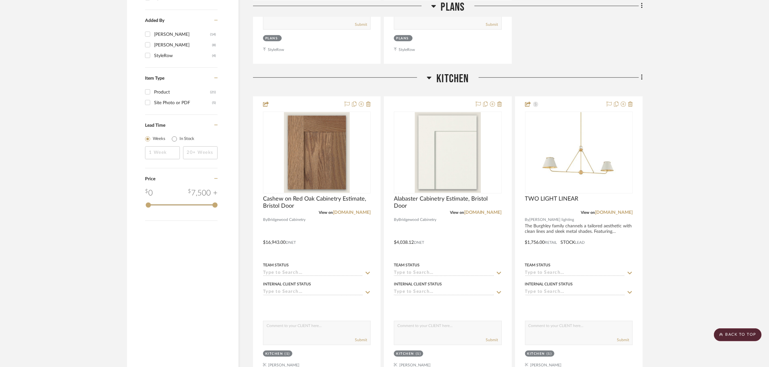
scroll to position [657, 0]
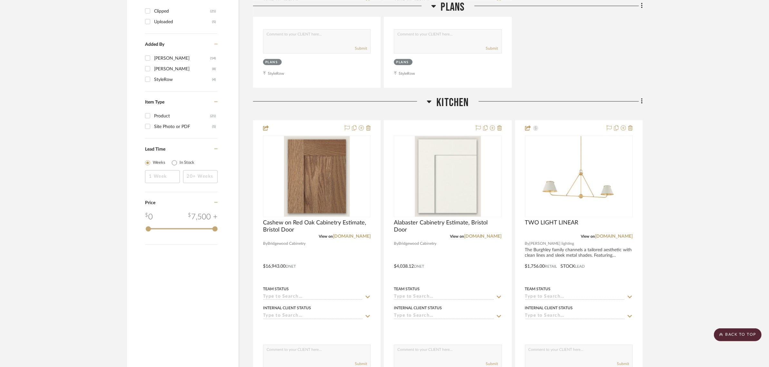
click at [642, 100] on icon at bounding box center [642, 101] width 2 height 7
click at [686, 183] on div at bounding box center [384, 183] width 769 height 367
click at [641, 101] on icon at bounding box center [642, 101] width 2 height 7
click at [692, 98] on div at bounding box center [384, 183] width 769 height 367
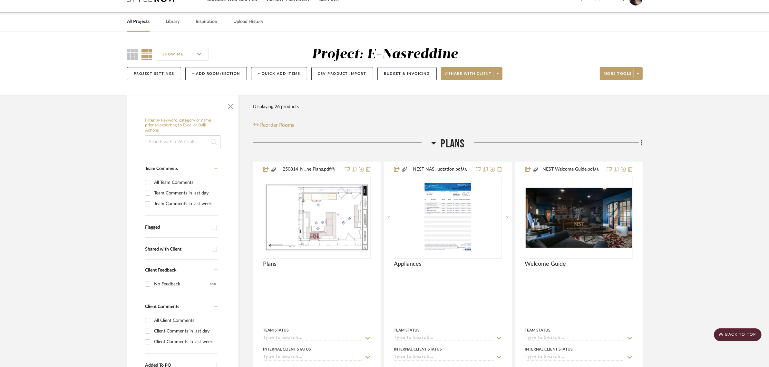
scroll to position [0, 0]
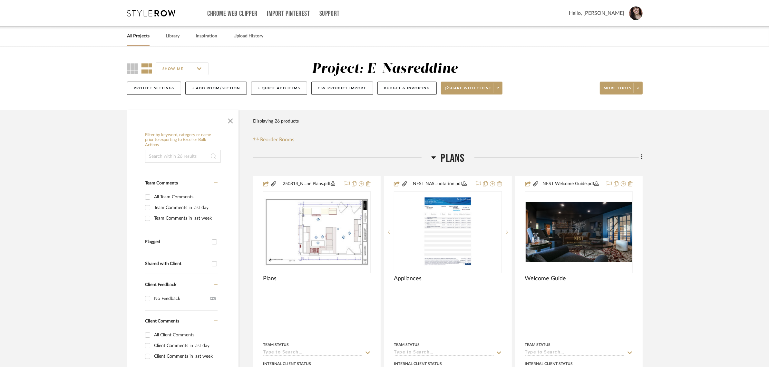
click at [431, 158] on icon at bounding box center [433, 157] width 5 height 8
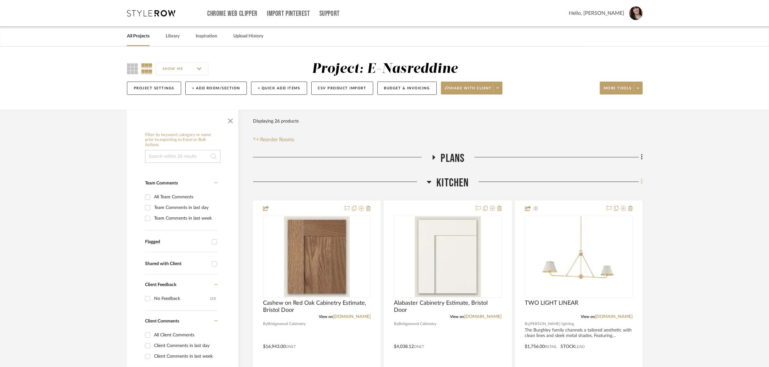
click at [640, 180] on fa-icon at bounding box center [641, 182] width 4 height 11
click at [614, 209] on span "Quick Add Items" at bounding box center [611, 211] width 33 height 5
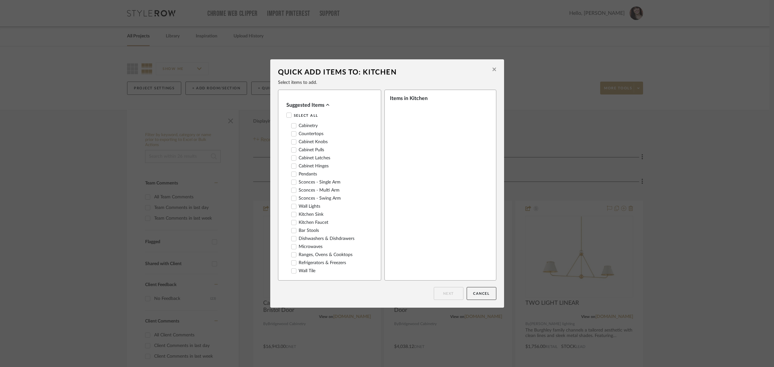
click at [493, 70] on icon at bounding box center [494, 69] width 4 height 6
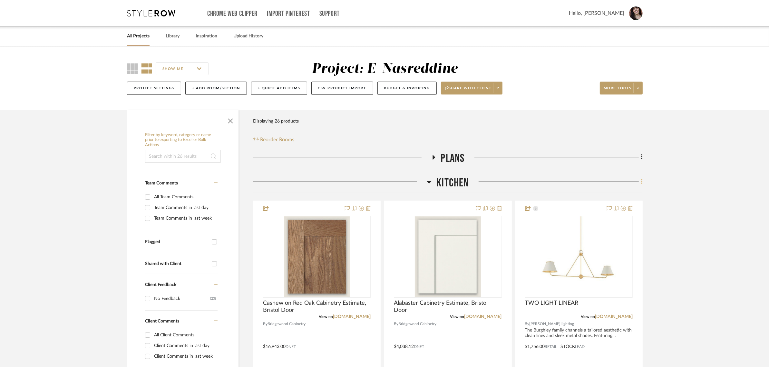
click at [642, 179] on icon at bounding box center [641, 181] width 1 height 5
click at [680, 231] on div at bounding box center [384, 183] width 769 height 367
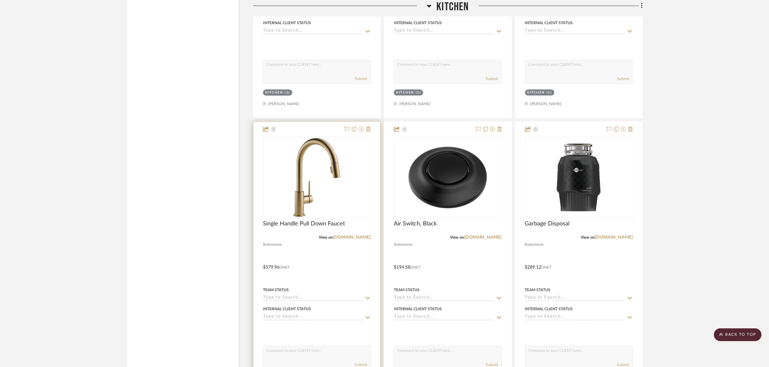
scroll to position [1795, 0]
click at [369, 128] on icon at bounding box center [368, 129] width 5 height 5
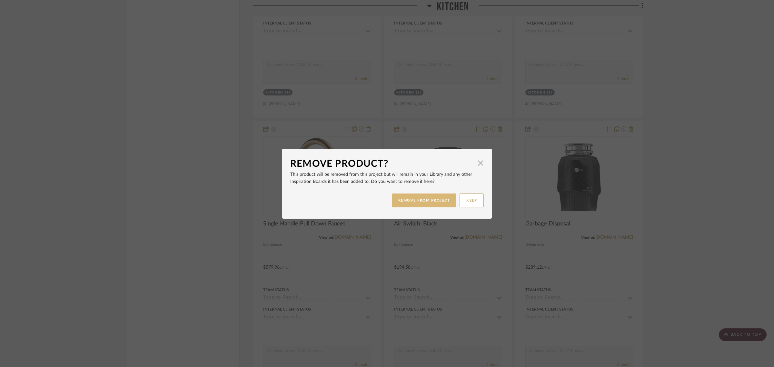
click at [425, 201] on button "REMOVE FROM PROJECT" at bounding box center [424, 200] width 65 height 14
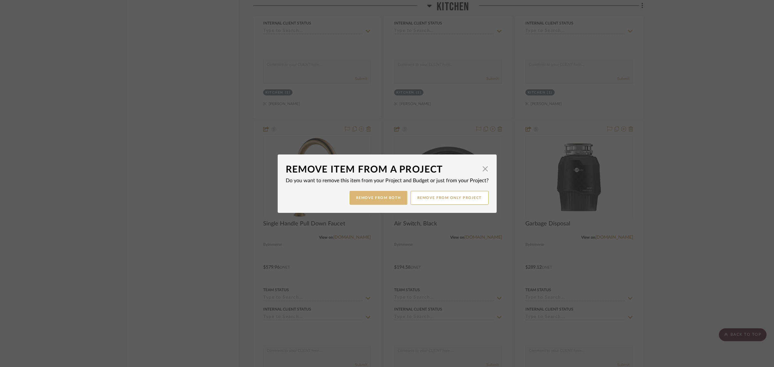
click at [379, 197] on button "Remove from Both" at bounding box center [378, 198] width 58 height 14
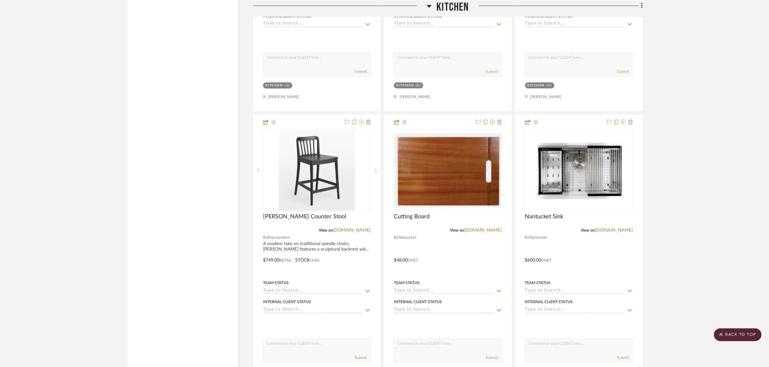
scroll to position [1795, 0]
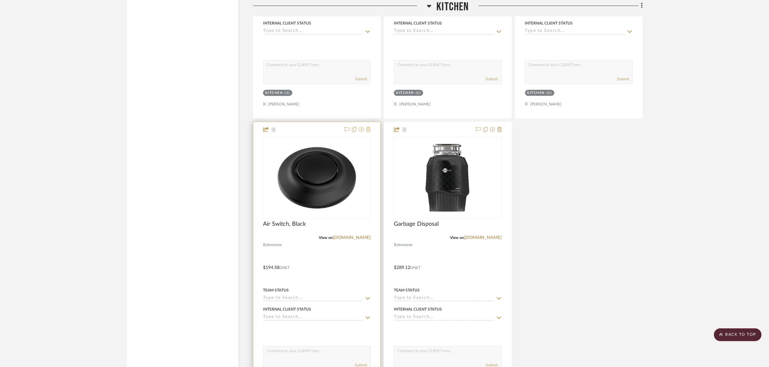
click at [368, 131] on icon at bounding box center [368, 129] width 5 height 5
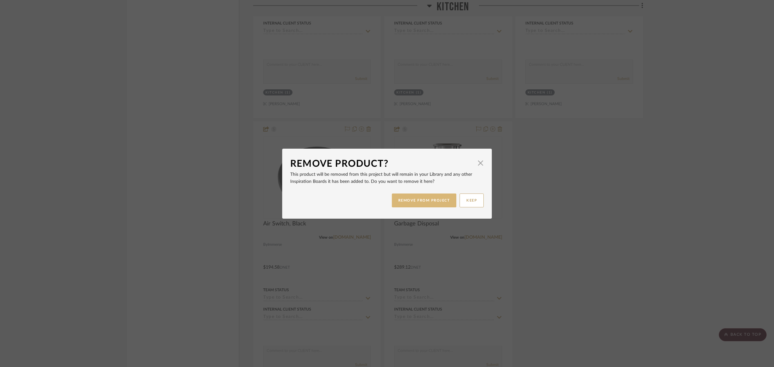
click at [432, 199] on button "REMOVE FROM PROJECT" at bounding box center [424, 200] width 65 height 14
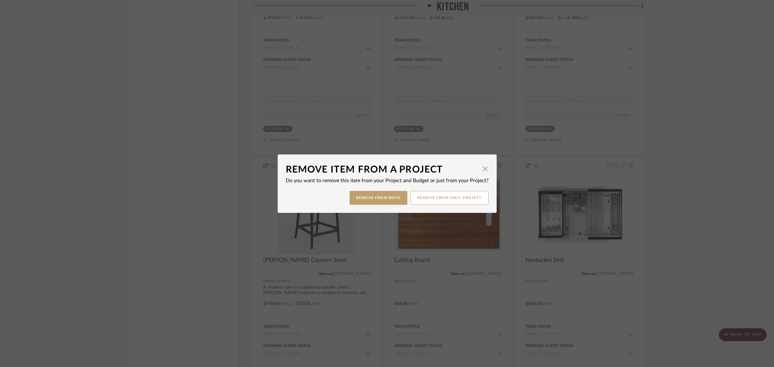
click at [369, 187] on mat-dialog-content "Remove Item From a Project × Do you want to remove this item from your Project …" at bounding box center [387, 183] width 203 height 42
click at [376, 198] on button "Remove from Both" at bounding box center [378, 198] width 58 height 14
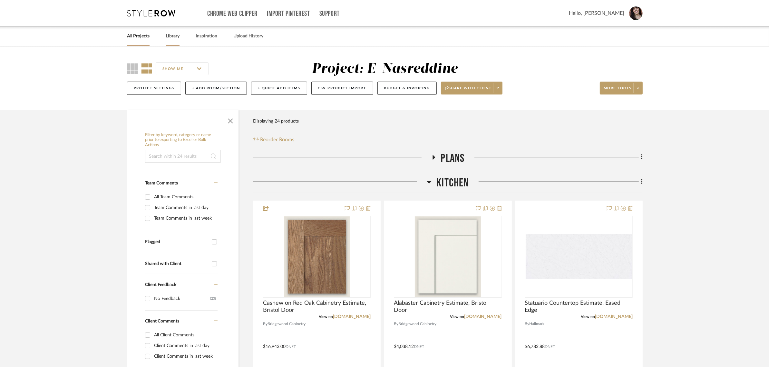
click at [167, 37] on link "Library" at bounding box center [173, 36] width 14 height 9
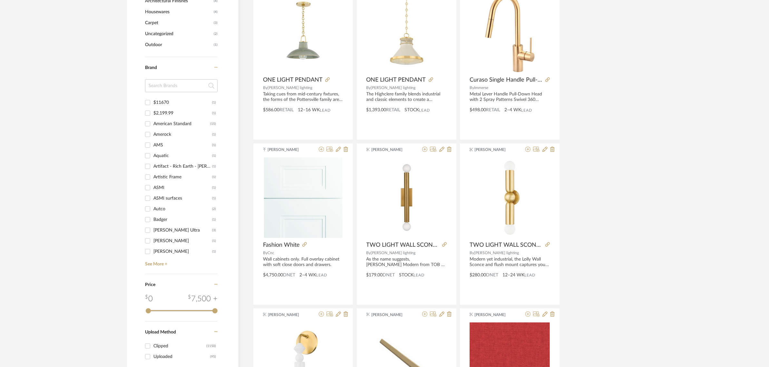
scroll to position [484, 0]
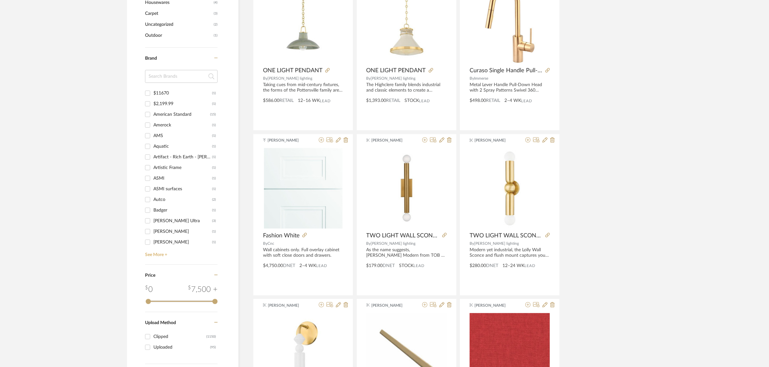
click at [150, 251] on link "See More +" at bounding box center [180, 252] width 74 height 10
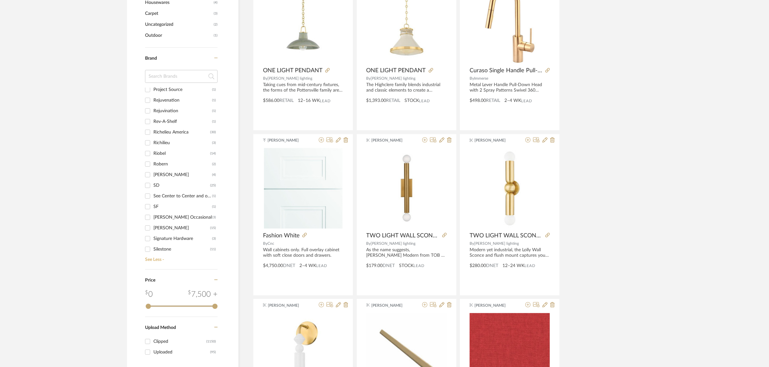
scroll to position [1165, 0]
click at [192, 215] on div "Signature Hardware" at bounding box center [182, 216] width 59 height 10
click at [153, 215] on input "Signature Hardware (3)" at bounding box center [148, 216] width 10 height 10
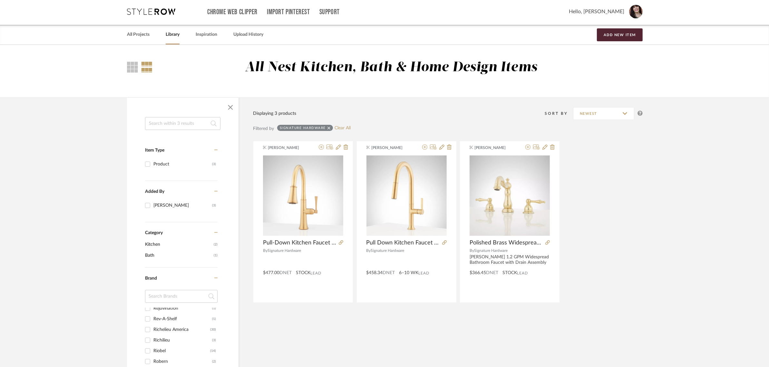
scroll to position [2, 0]
click at [320, 147] on icon at bounding box center [321, 146] width 5 height 5
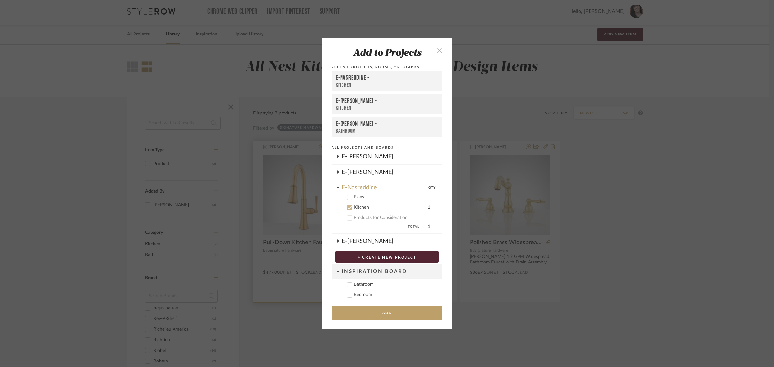
scroll to position [287, 0]
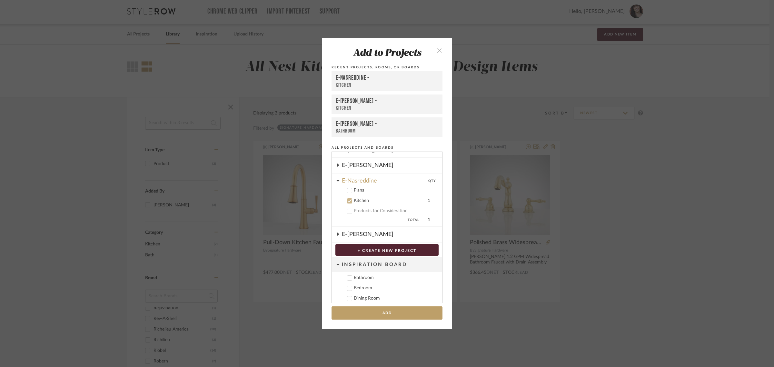
click at [337, 233] on icon at bounding box center [338, 234] width 2 height 3
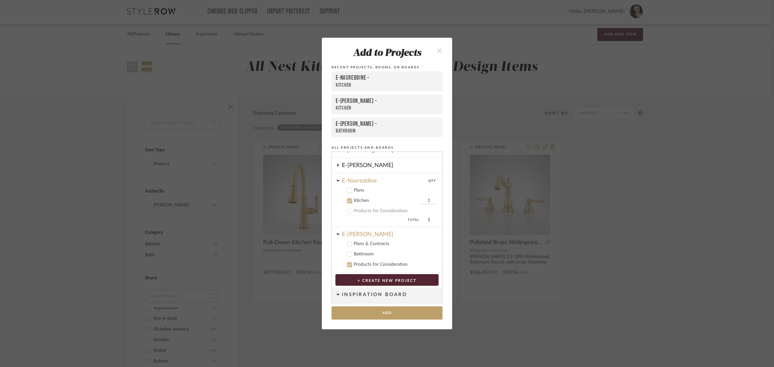
click at [334, 230] on cdk-nested-tree-node "E-Sheeley Plans & Contracts Bathroom Products for Consideration" at bounding box center [387, 249] width 110 height 45
click at [348, 262] on icon at bounding box center [349, 264] width 5 height 5
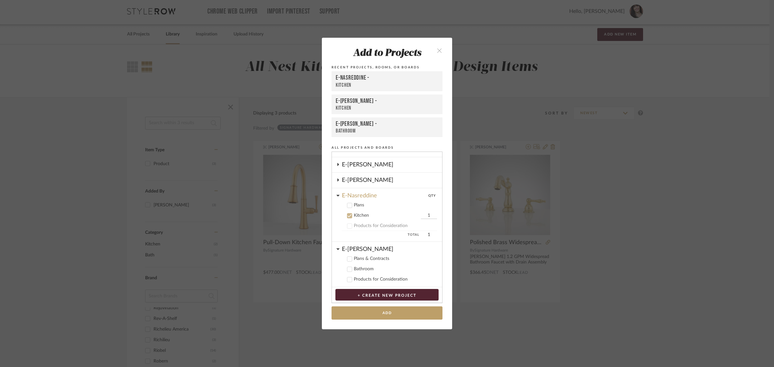
scroll to position [247, 0]
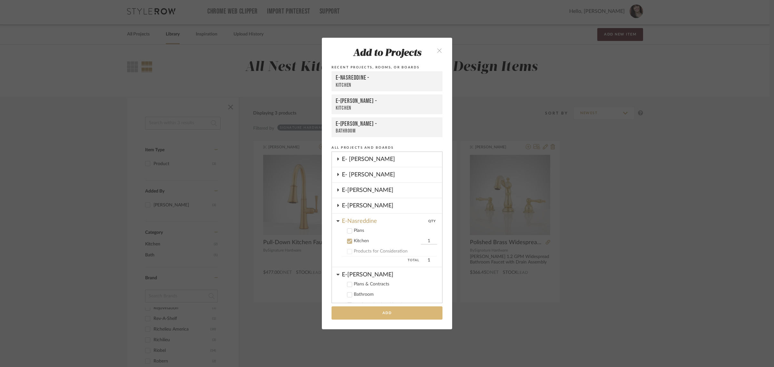
click at [400, 316] on button "Add" at bounding box center [386, 312] width 111 height 13
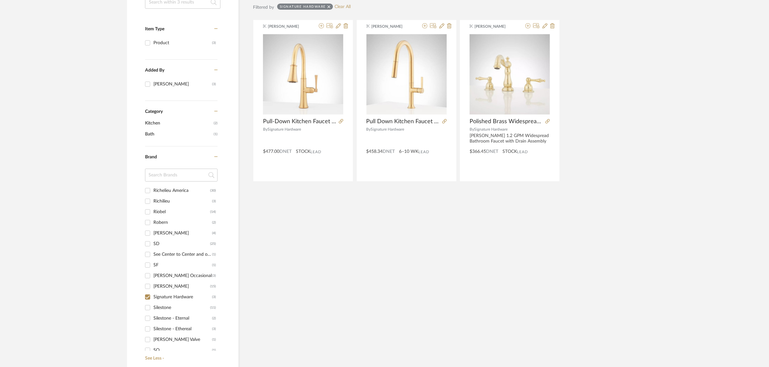
scroll to position [1245, 0]
click at [146, 233] on input "Signature Hardware (3)" at bounding box center [148, 234] width 10 height 10
checkbox input "false"
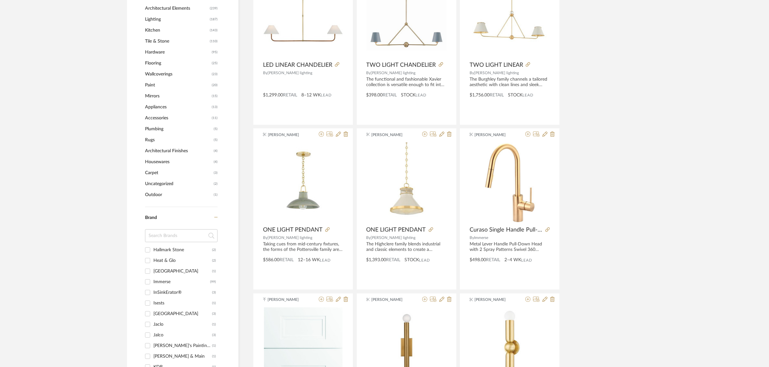
scroll to position [681, 0]
click at [170, 284] on div "Immerse" at bounding box center [181, 284] width 57 height 10
click at [153, 284] on input "Immerse (99)" at bounding box center [148, 284] width 10 height 10
checkbox input "true"
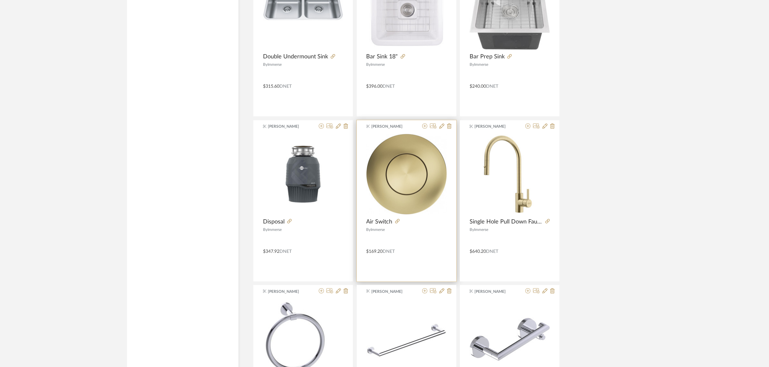
scroll to position [863, 0]
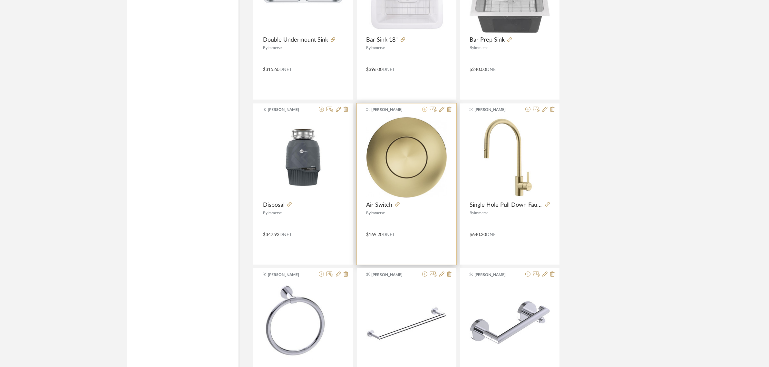
click at [424, 110] on icon at bounding box center [424, 109] width 5 height 5
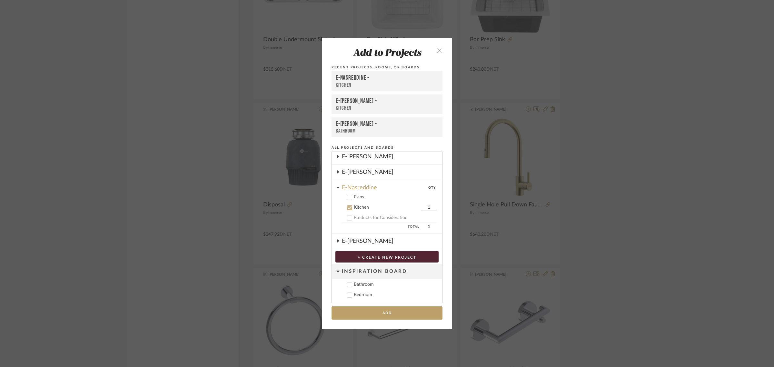
scroll to position [287, 0]
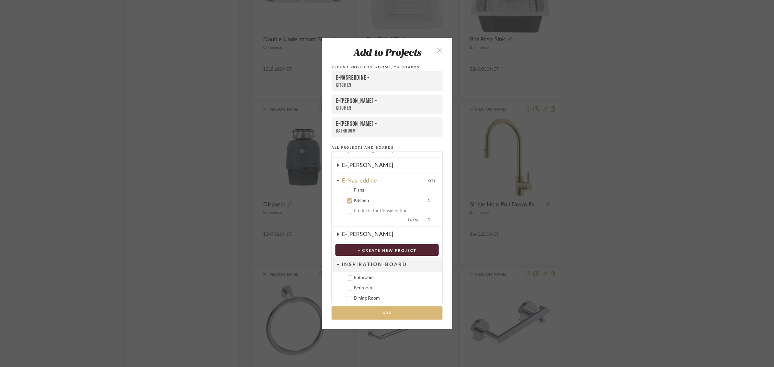
click at [378, 311] on button "Add" at bounding box center [386, 312] width 111 height 13
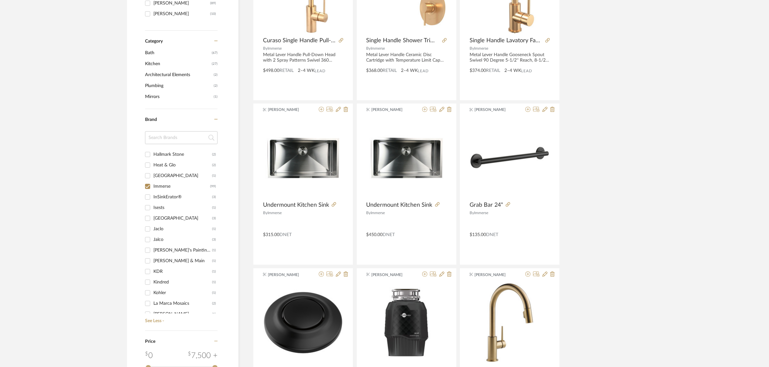
scroll to position [0, 0]
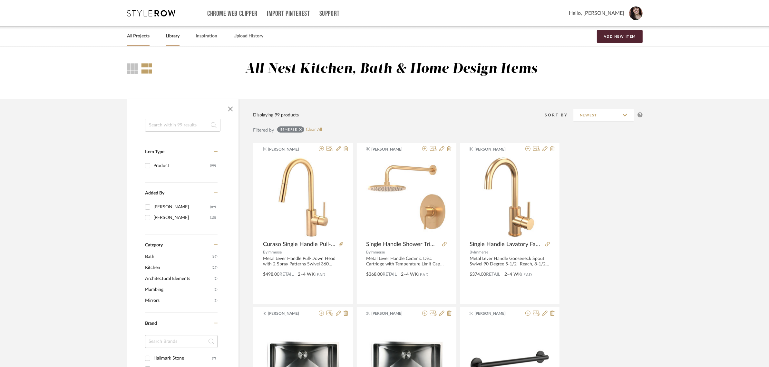
click at [141, 38] on link "All Projects" at bounding box center [138, 36] width 23 height 9
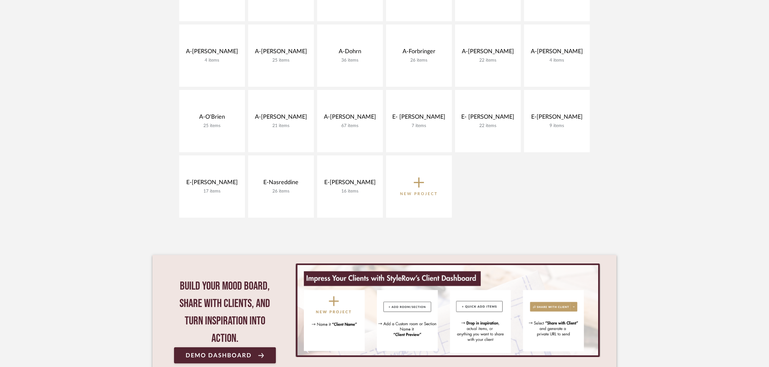
scroll to position [202, 0]
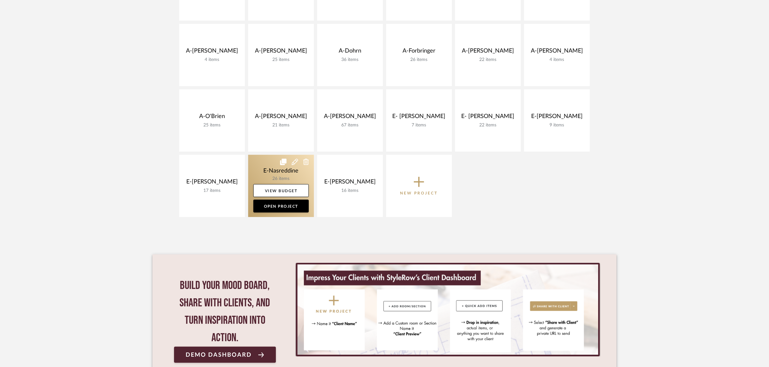
click at [303, 172] on link at bounding box center [281, 186] width 66 height 62
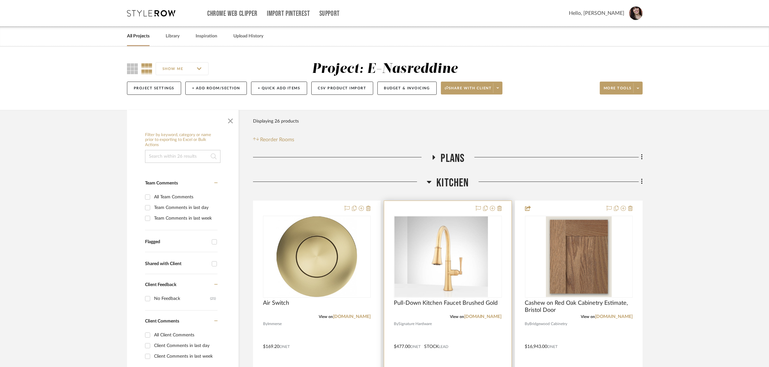
click at [505, 245] on div at bounding box center [447, 342] width 127 height 282
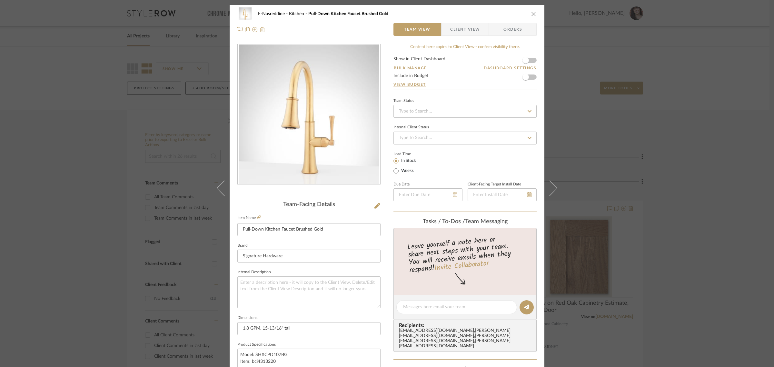
click at [526, 330] on div "E-Nasreddine Kitchen Pull-Down Kitchen Faucet Brushed Gold Team View Client Vie…" at bounding box center [387, 183] width 774 height 367
click at [533, 12] on icon "close" at bounding box center [533, 13] width 5 height 5
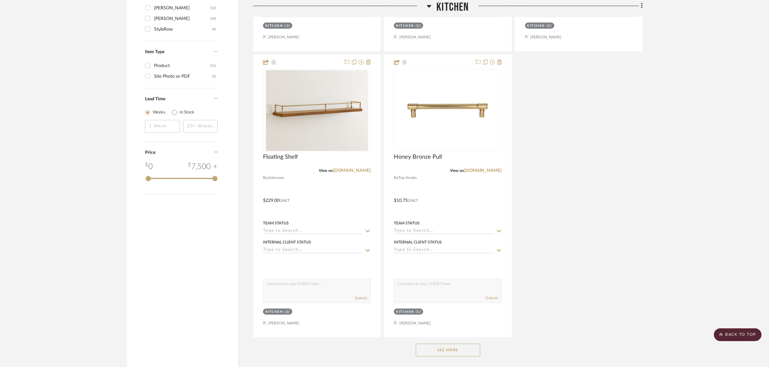
scroll to position [757, 0]
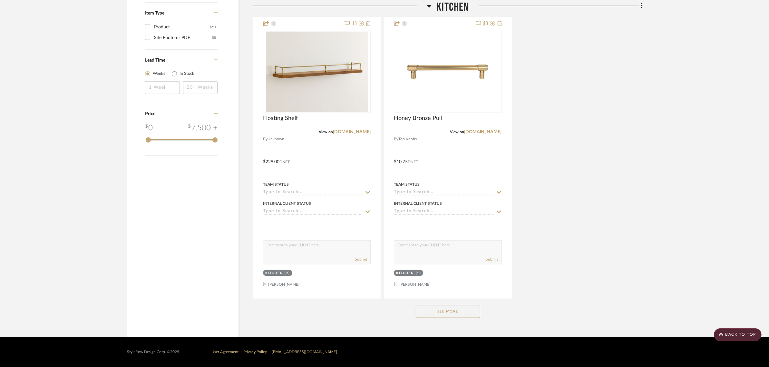
click at [429, 311] on button "See More" at bounding box center [448, 311] width 64 height 13
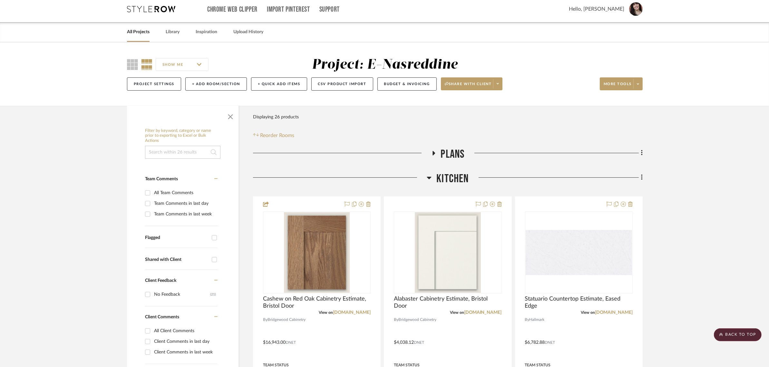
scroll to position [0, 0]
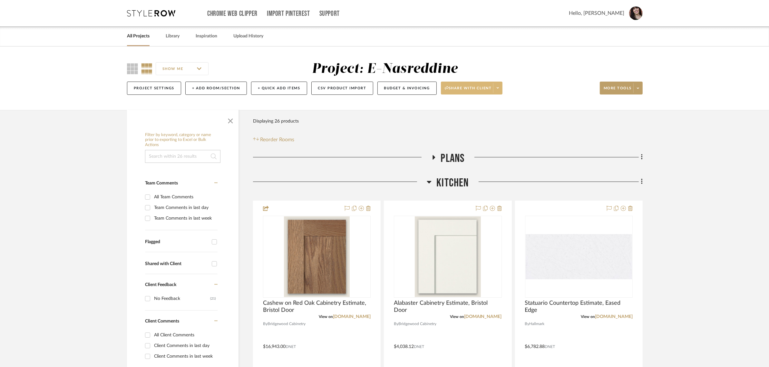
click at [502, 89] on span at bounding box center [497, 88] width 9 height 10
click at [491, 106] on span "Preview Client Dashboard" at bounding box center [475, 106] width 55 height 5
click at [502, 90] on span at bounding box center [497, 88] width 9 height 10
click at [477, 120] on span "Generate URL to Share" at bounding box center [475, 121] width 55 height 5
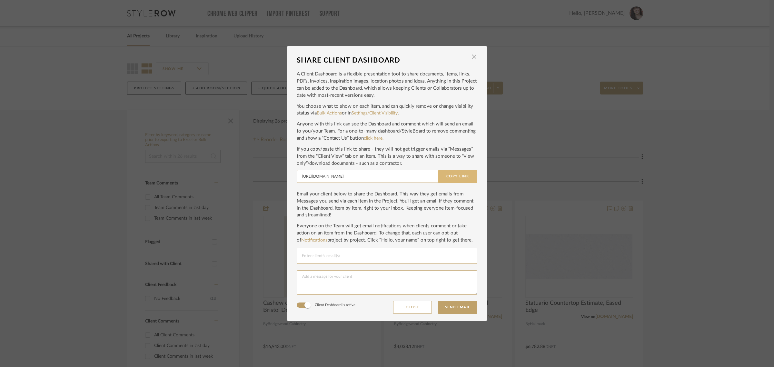
click at [451, 178] on button "Copy Link" at bounding box center [457, 176] width 39 height 13
click at [471, 53] on span "button" at bounding box center [473, 56] width 13 height 13
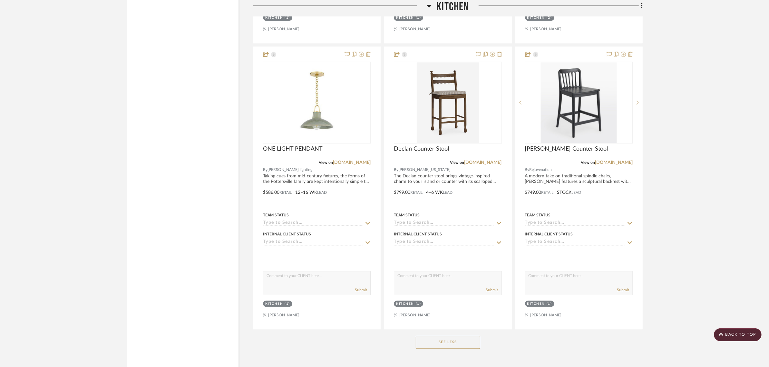
scroll to position [1901, 0]
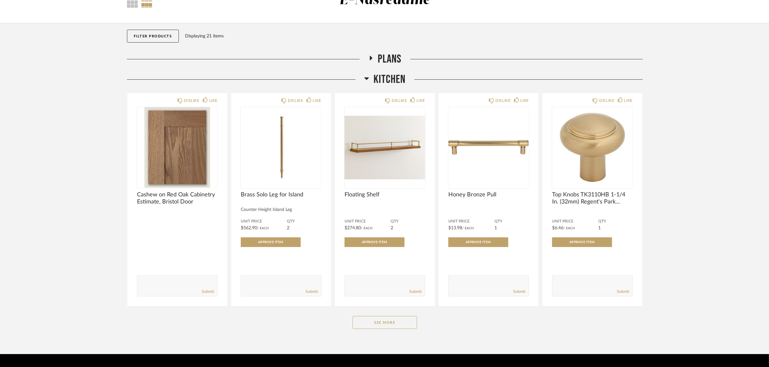
scroll to position [62, 0]
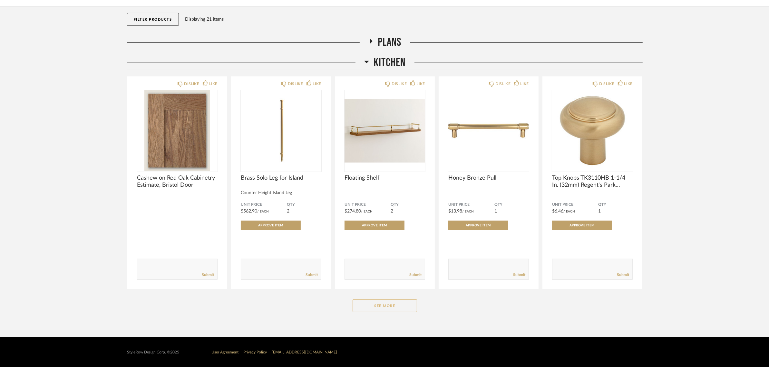
click at [386, 302] on button "See More" at bounding box center [385, 305] width 64 height 13
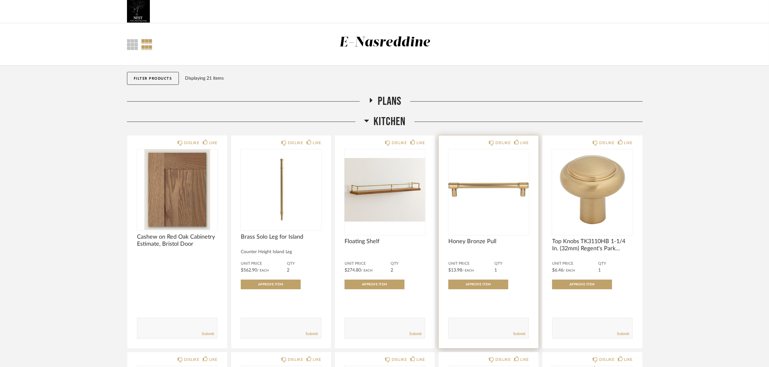
scroll to position [0, 0]
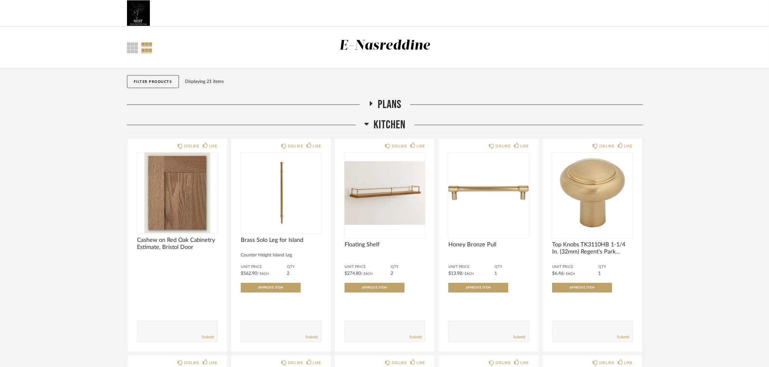
click at [371, 104] on icon at bounding box center [371, 103] width 3 height 5
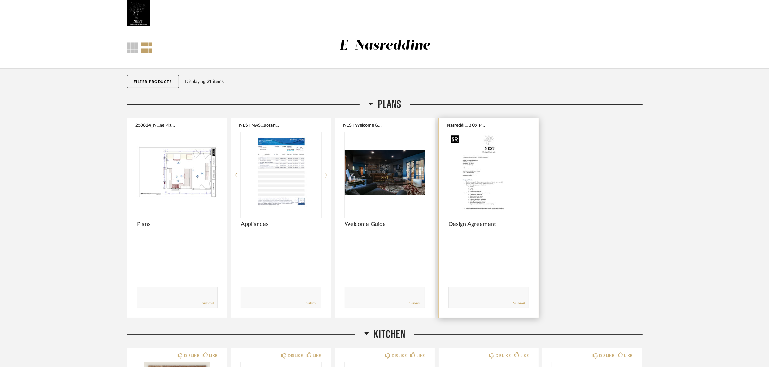
click at [490, 174] on img "0" at bounding box center [488, 172] width 81 height 81
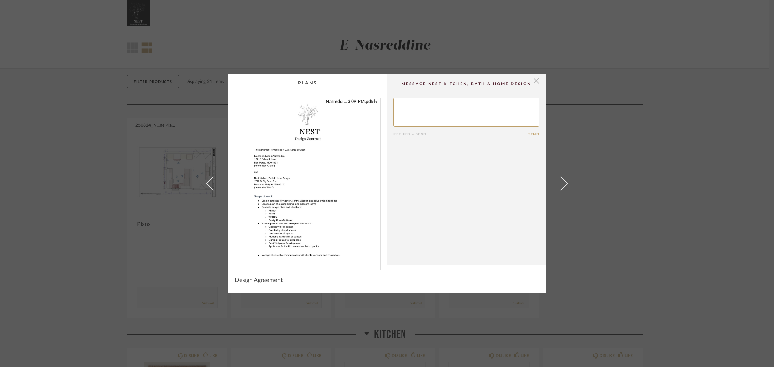
click at [535, 81] on span "button" at bounding box center [536, 80] width 13 height 13
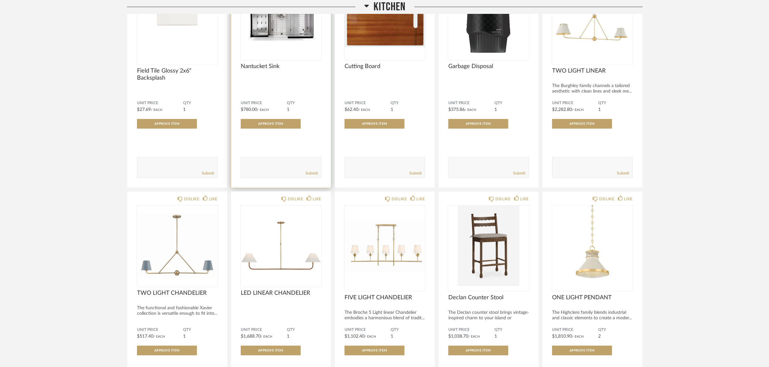
scroll to position [605, 0]
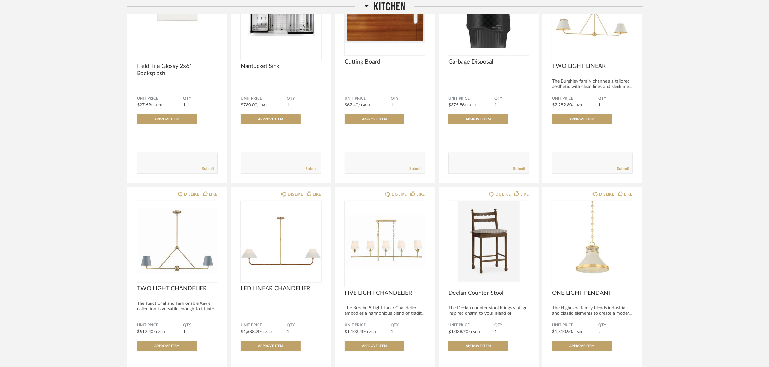
click at [687, 196] on div "Thumbnail View Full View E-Nasreddine Filter Items Category Seating (2) Lightin…" at bounding box center [384, 51] width 769 height 1258
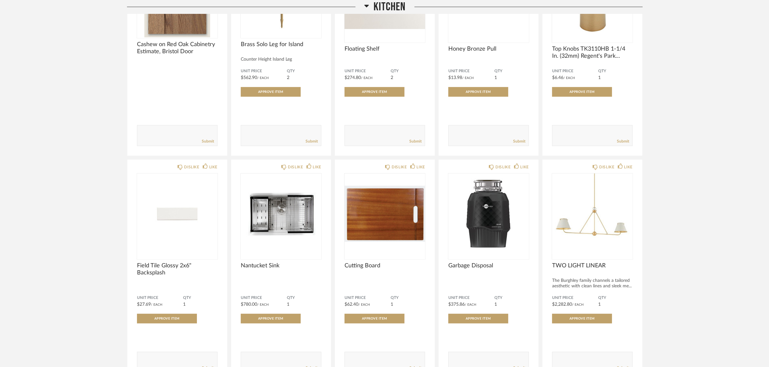
scroll to position [403, 0]
